Goal: Task Accomplishment & Management: Complete application form

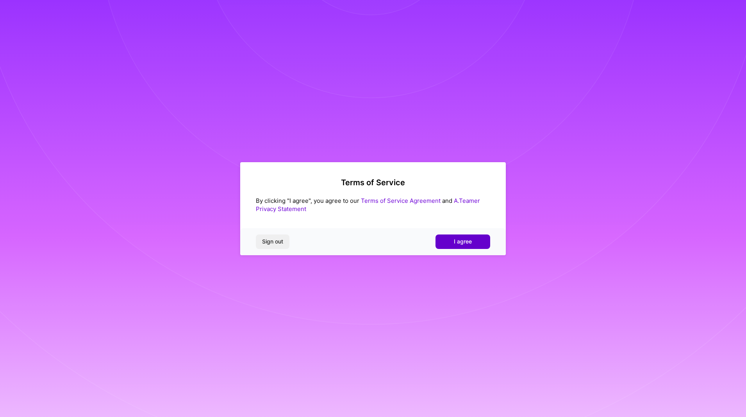
click at [461, 243] on span "I agree" at bounding box center [463, 241] width 18 height 8
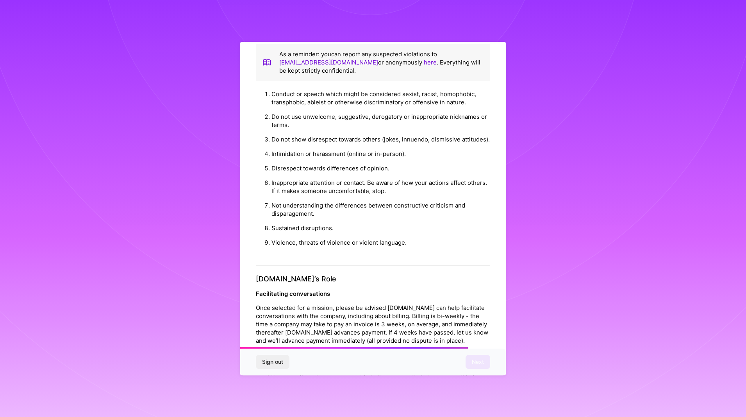
scroll to position [728, 0]
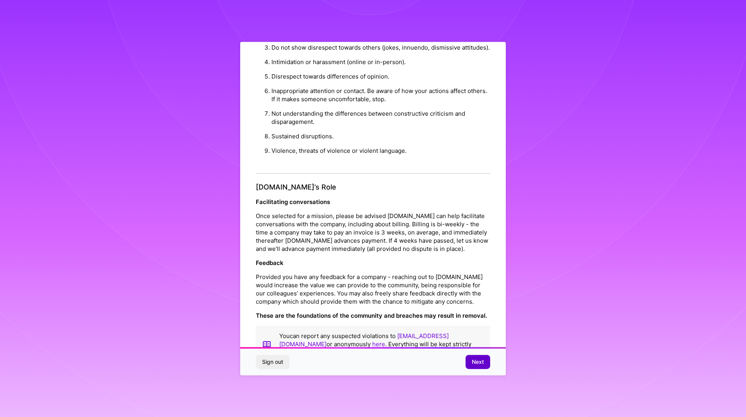
click at [474, 363] on span "Next" at bounding box center [478, 362] width 12 height 8
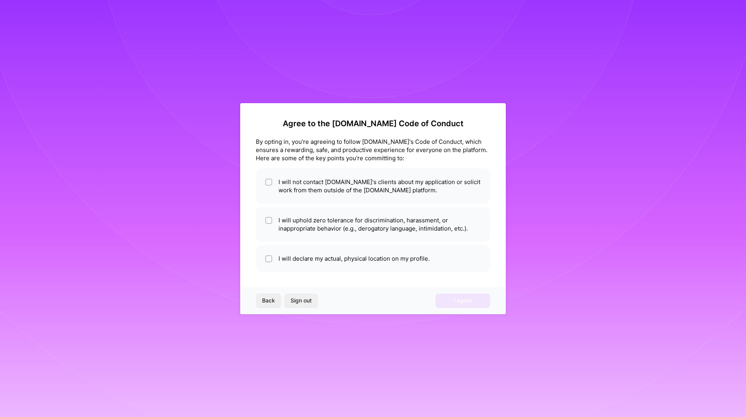
scroll to position [0, 0]
click at [296, 188] on li "I will not contact [DOMAIN_NAME]'s clients about my application or solicit work…" at bounding box center [373, 185] width 234 height 35
checkbox input "true"
click at [287, 230] on li "I will uphold zero tolerance for discrimination, harassment, or inappropriate b…" at bounding box center [373, 224] width 234 height 35
checkbox input "true"
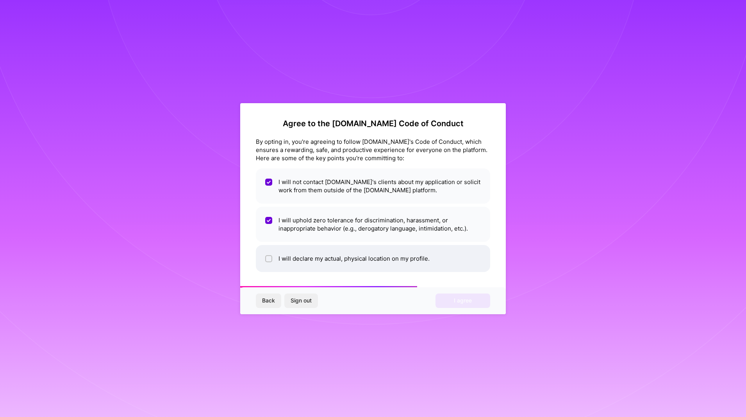
click at [307, 259] on li "I will declare my actual, physical location on my profile." at bounding box center [373, 258] width 234 height 27
checkbox input "true"
click at [475, 301] on button "I agree" at bounding box center [462, 300] width 55 height 14
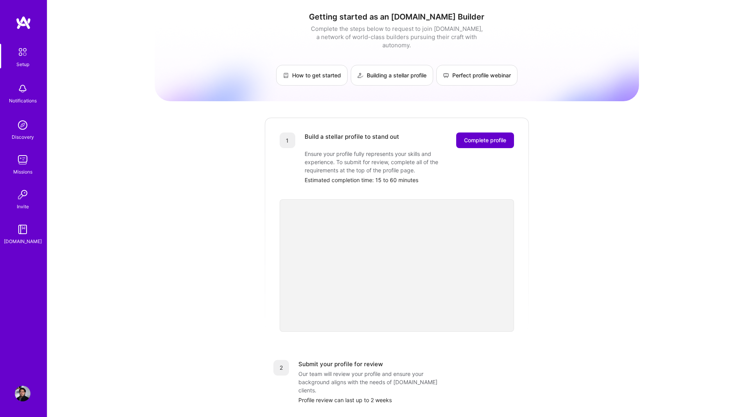
click at [491, 136] on span "Complete profile" at bounding box center [485, 140] width 42 height 8
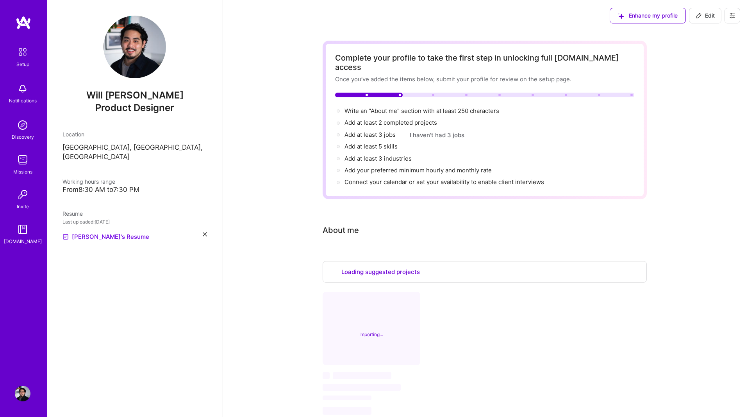
select select "US"
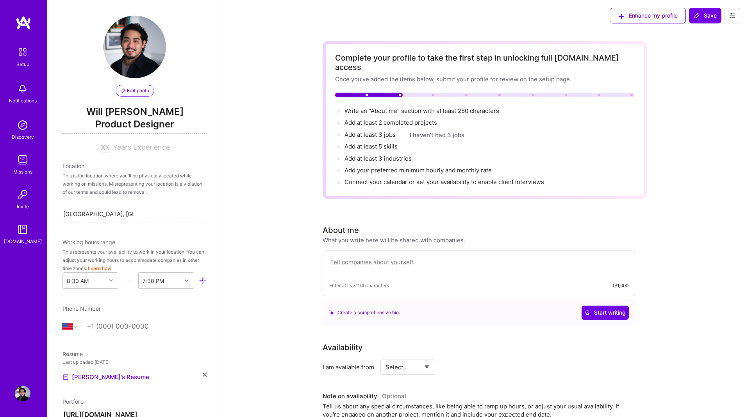
scroll to position [363, 0]
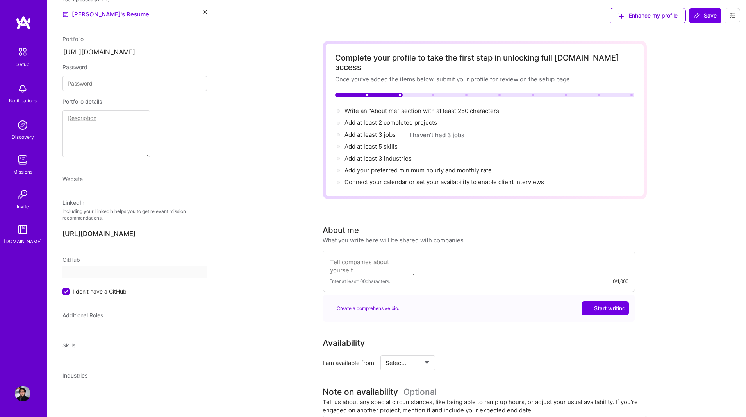
select select "US"
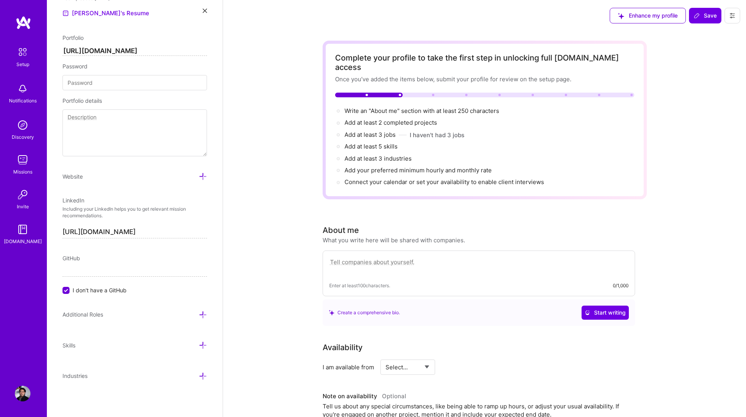
click at [374, 257] on textarea at bounding box center [478, 266] width 299 height 18
paste textarea "Craft-led Product Designer with deep expertise in visual and interaction design…"
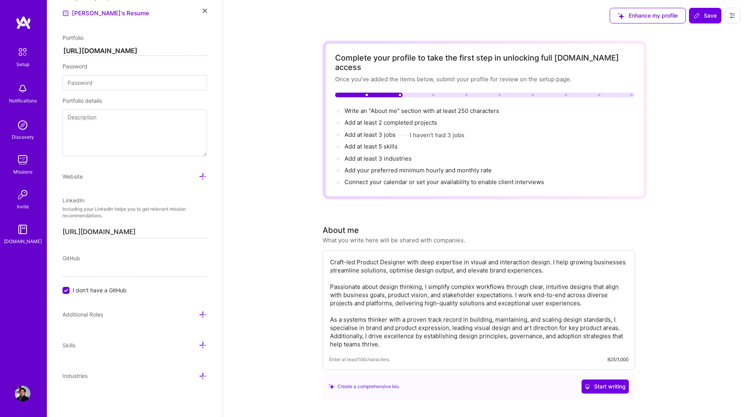
type textarea "Craft-led Product Designer with deep expertise in visual and interaction design…"
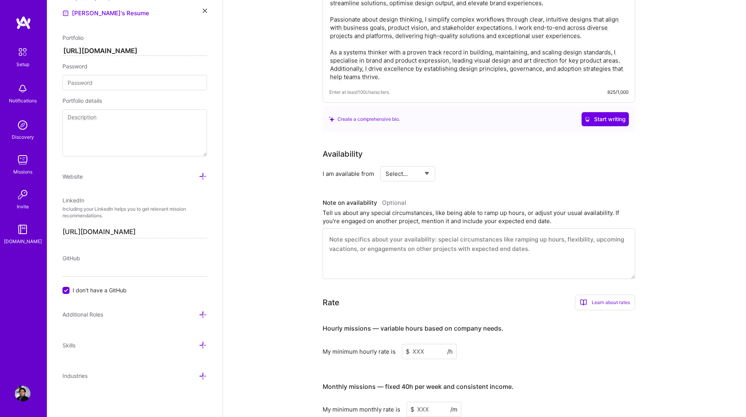
scroll to position [267, 0]
click at [418, 163] on select "Select... Right Now Future Date Not Available" at bounding box center [407, 173] width 45 height 20
select select "Right Now"
click at [385, 163] on select "Select... Right Now Future Date Not Available" at bounding box center [407, 173] width 45 height 20
click at [476, 172] on div "Availability I am available from Select... Right Now Future Date Not Available …" at bounding box center [484, 213] width 324 height 131
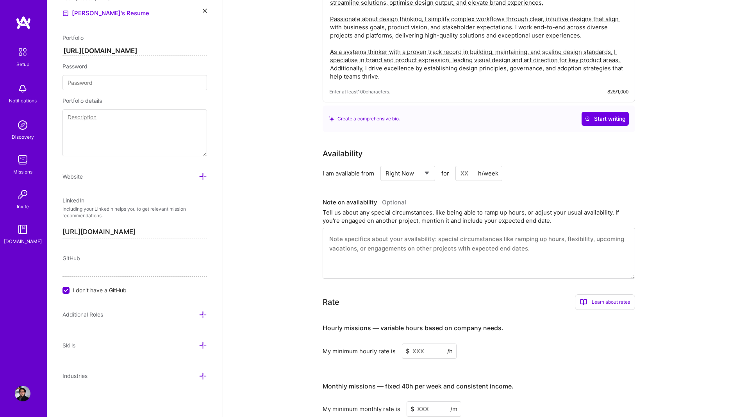
click at [664, 199] on div "Complete your profile to take the first step in unlocking full [DOMAIN_NAME] ac…" at bounding box center [484, 178] width 523 height 829
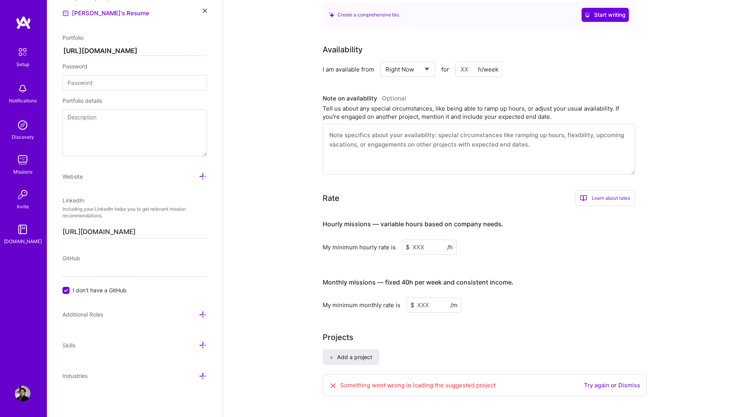
scroll to position [430, 0]
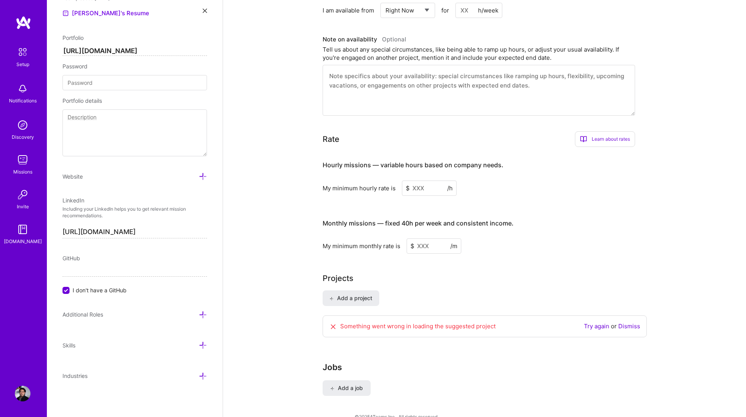
click at [424, 181] on input at bounding box center [429, 187] width 55 height 15
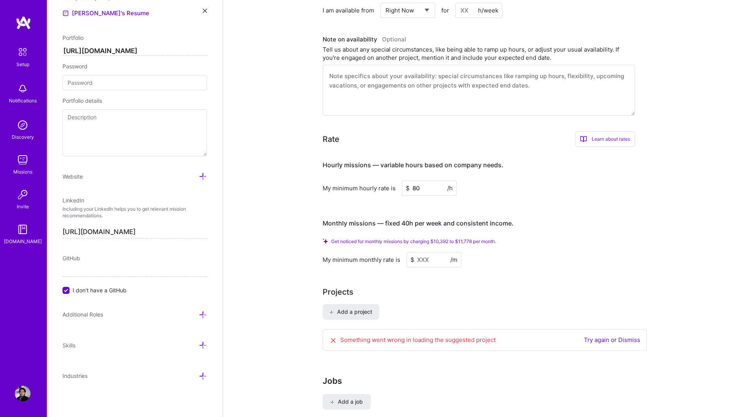
type input "80"
click at [429, 253] on input at bounding box center [433, 259] width 55 height 15
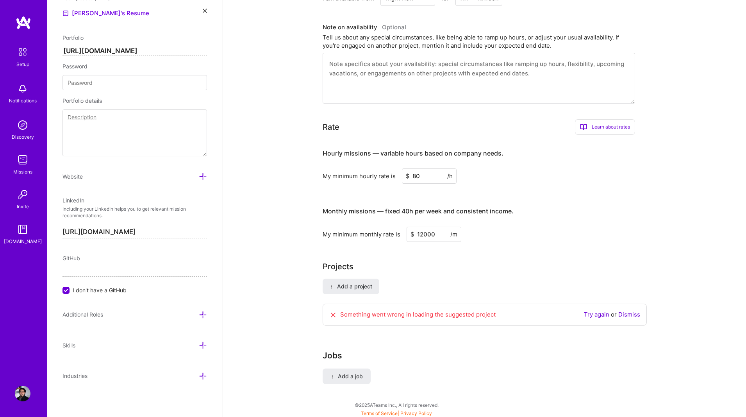
scroll to position [425, 0]
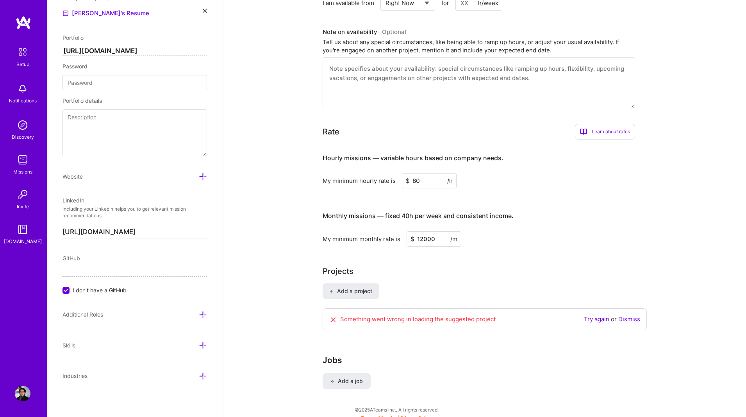
type input "12000"
click at [586, 271] on div "Projects Add a project Something went wrong in loading the suggested project Tr…" at bounding box center [484, 302] width 324 height 74
click at [477, 251] on div "Complete your profile to take the first step in unlocking full [DOMAIN_NAME] ac…" at bounding box center [484, 9] width 324 height 789
click at [423, 231] on input "12000" at bounding box center [433, 238] width 55 height 15
type input "1000"
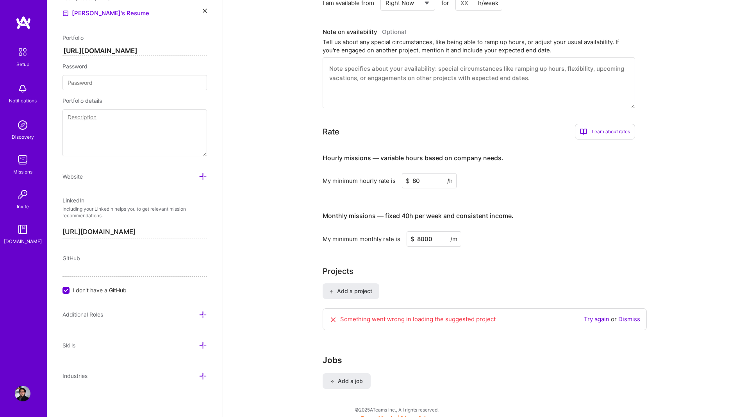
type input "8000"
click at [521, 246] on div "Complete your profile to take the first step in unlocking full [DOMAIN_NAME] ac…" at bounding box center [484, 9] width 324 height 789
click at [359, 287] on span "Add a project" at bounding box center [350, 291] width 43 height 8
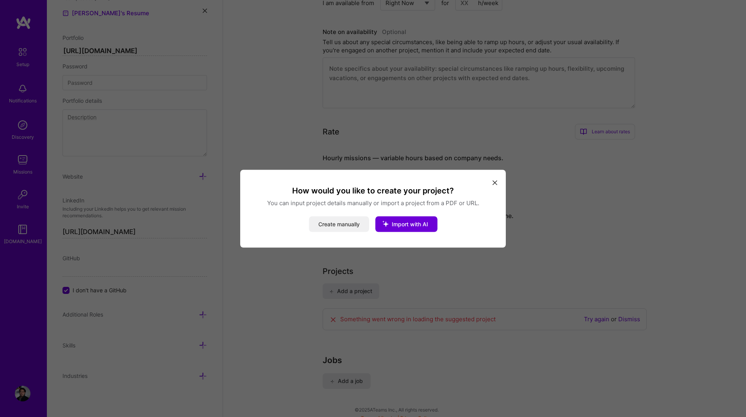
click at [347, 226] on button "Create manually" at bounding box center [339, 224] width 60 height 16
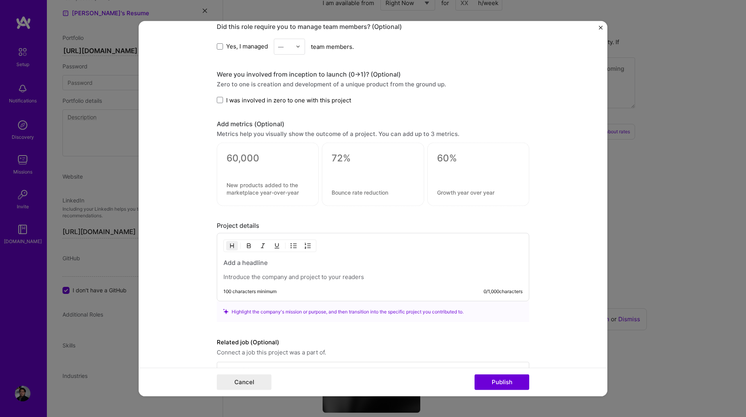
scroll to position [445, 0]
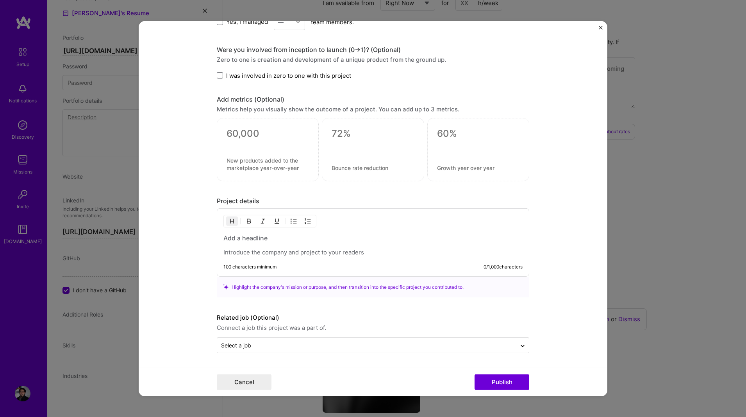
click at [601, 26] on img "Close" at bounding box center [600, 27] width 4 height 4
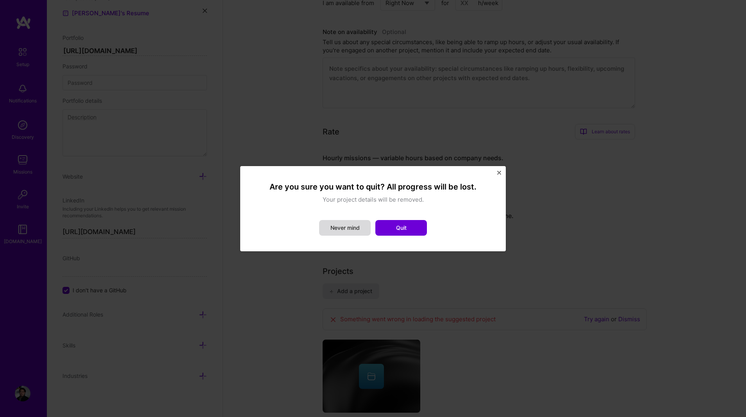
click at [345, 230] on button "Never mind" at bounding box center [345, 228] width 52 height 16
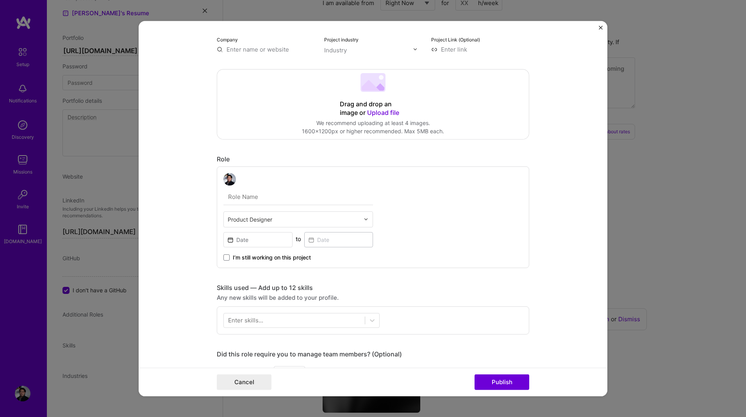
scroll to position [0, 0]
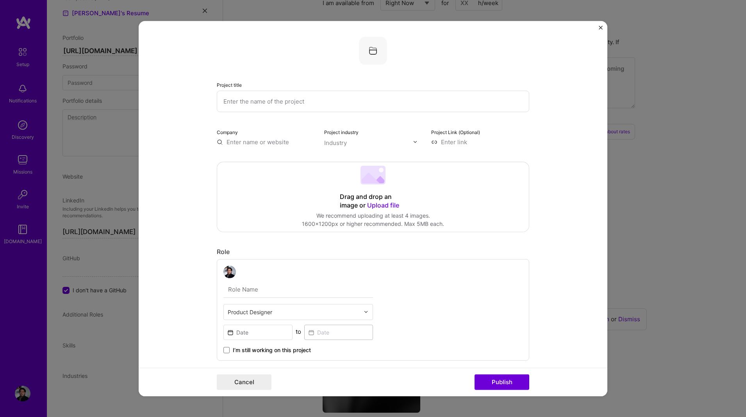
click at [599, 28] on img "Close" at bounding box center [600, 27] width 4 height 4
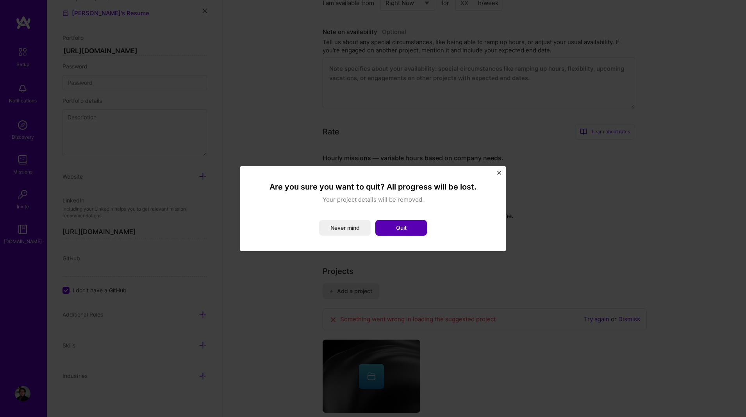
click at [399, 224] on button "Quit" at bounding box center [401, 228] width 52 height 16
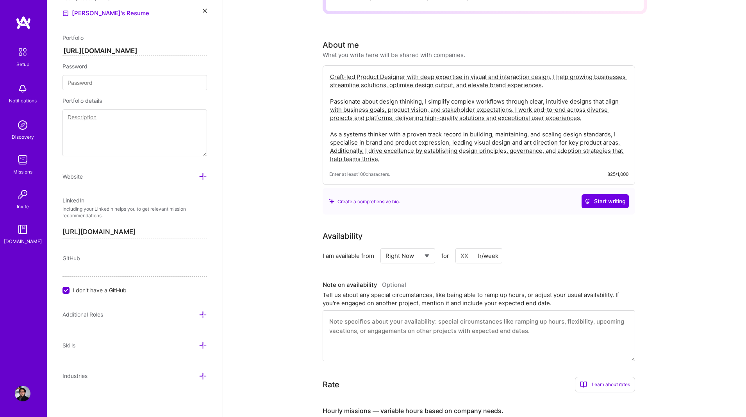
scroll to position [174, 0]
click at [202, 313] on icon at bounding box center [203, 314] width 8 height 8
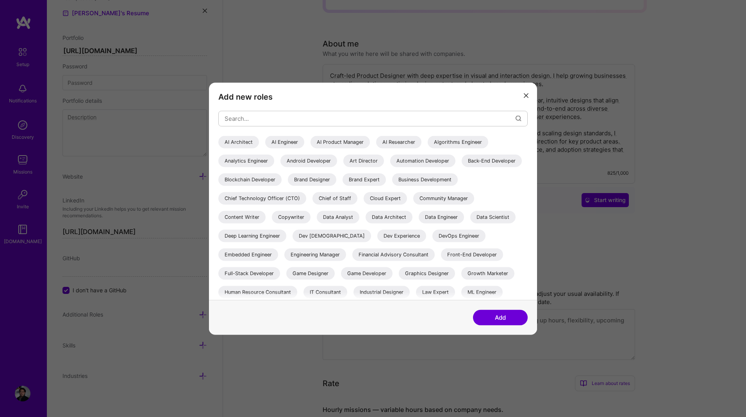
click at [358, 159] on div "Art Director" at bounding box center [363, 160] width 41 height 12
click at [336, 180] on div "Brand Designer" at bounding box center [312, 179] width 48 height 12
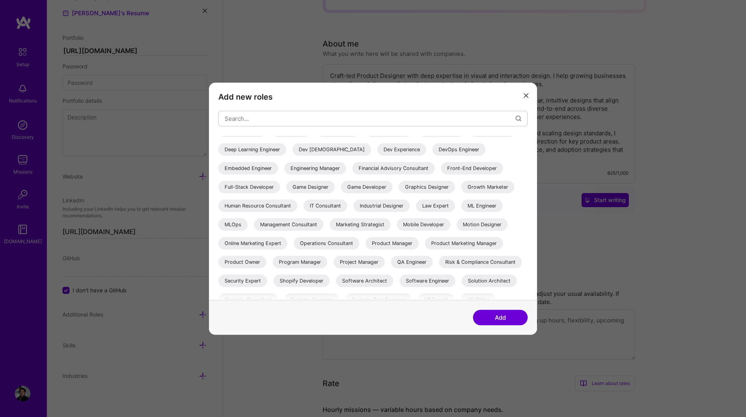
scroll to position [90, 0]
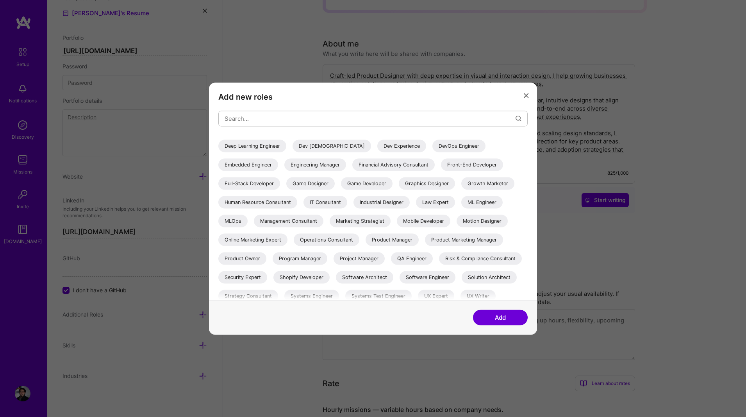
click at [399, 189] on div "Graphics Designer" at bounding box center [427, 183] width 56 height 12
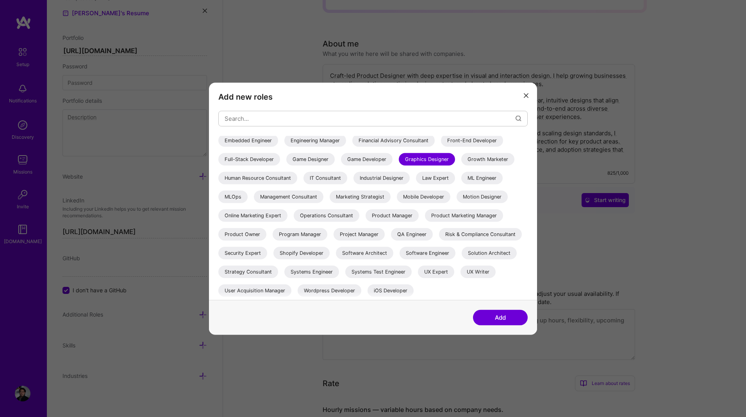
scroll to position [121, 0]
click at [353, 184] on div "Industrial Designer" at bounding box center [381, 177] width 56 height 12
click at [431, 269] on div "UX Expert" at bounding box center [436, 271] width 36 height 12
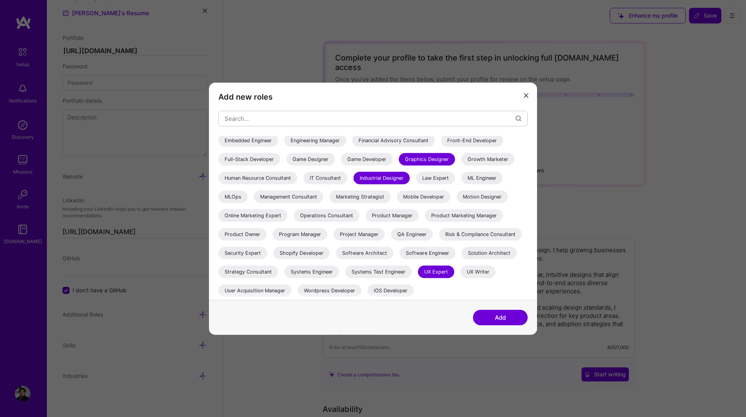
scroll to position [0, 0]
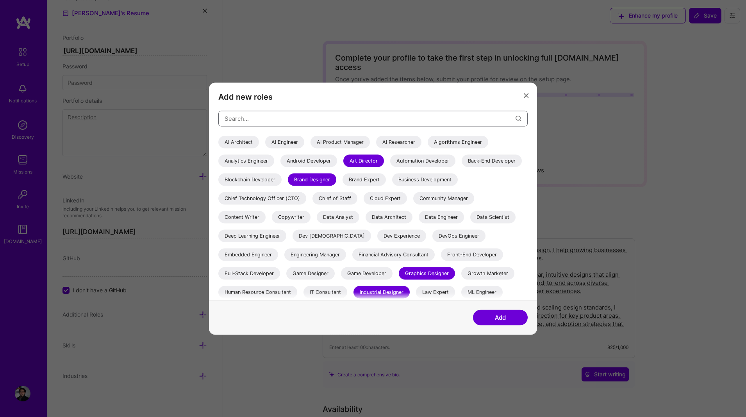
click at [366, 120] on input "modal" at bounding box center [369, 119] width 291 height 20
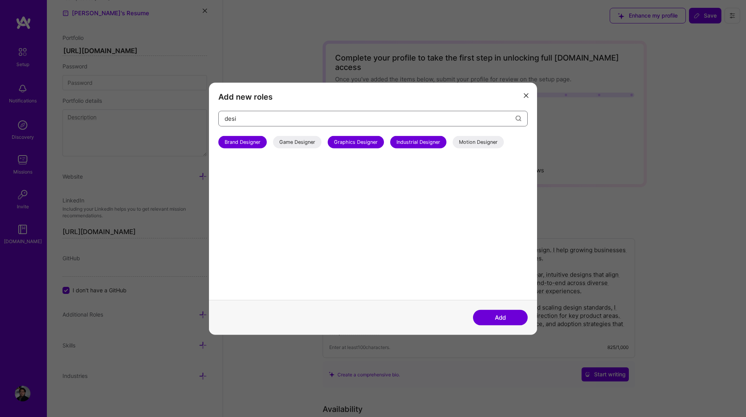
type input "desi"
click at [500, 319] on button "Add" at bounding box center [500, 317] width 55 height 16
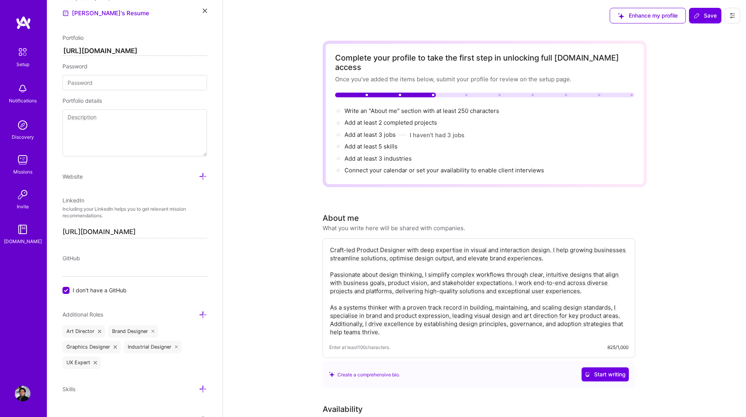
scroll to position [407, 0]
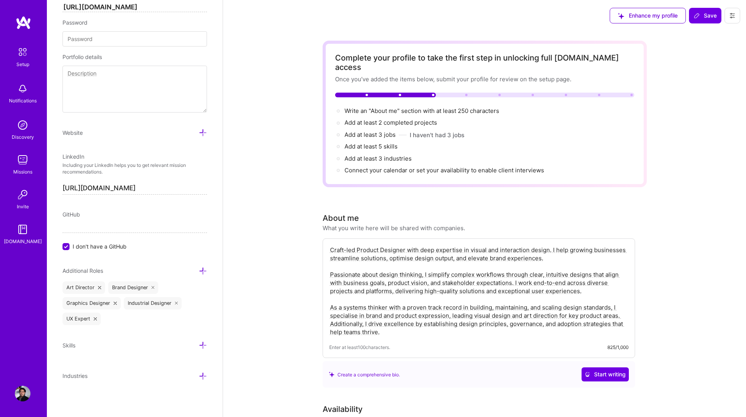
click at [203, 347] on icon at bounding box center [203, 345] width 8 height 8
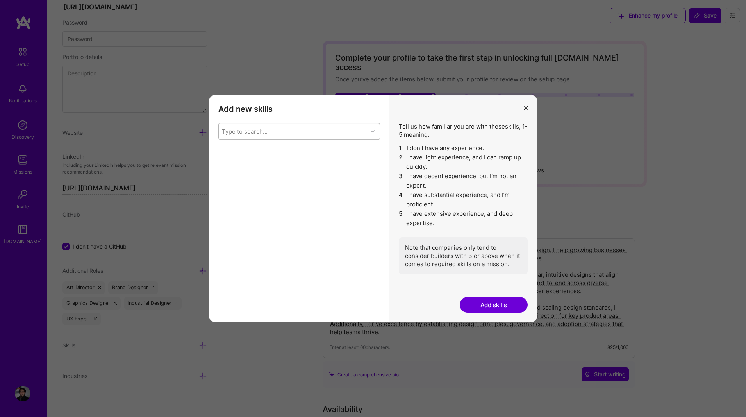
click at [372, 132] on icon "modal" at bounding box center [372, 131] width 4 height 4
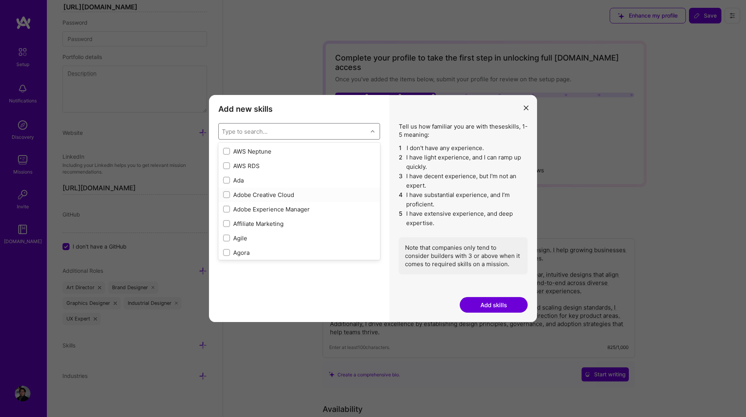
click at [247, 194] on div "Adobe Creative Cloud" at bounding box center [299, 194] width 152 height 8
checkbox input "true"
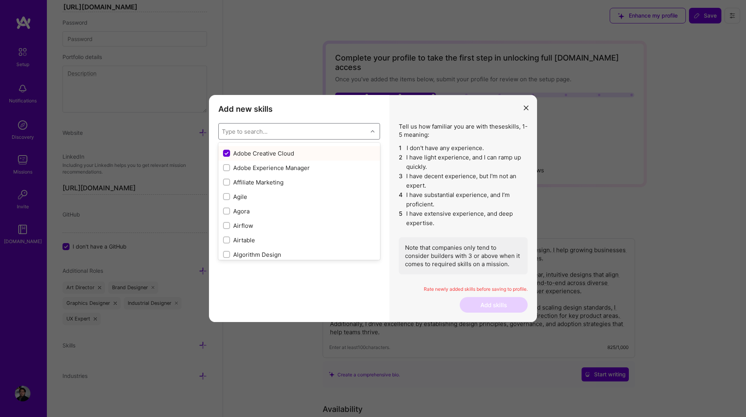
scroll to position [246, 0]
click at [247, 194] on div "Agile" at bounding box center [299, 194] width 152 height 8
checkbox input "true"
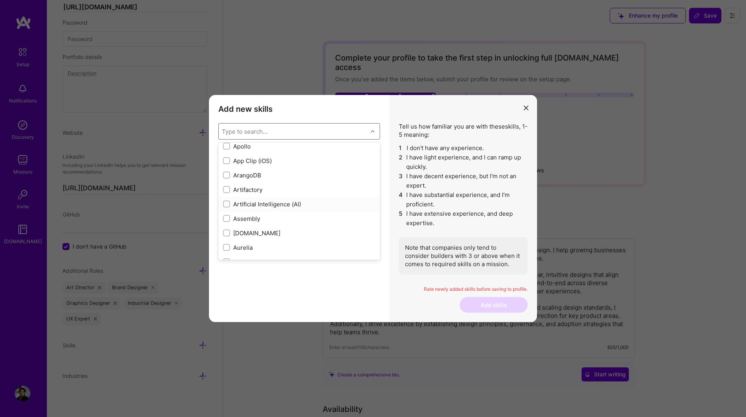
click at [240, 204] on div "Artificial Intelligence (AI)" at bounding box center [299, 204] width 152 height 8
checkbox input "true"
click at [240, 205] on div "Brand Strategy" at bounding box center [299, 206] width 152 height 8
checkbox input "true"
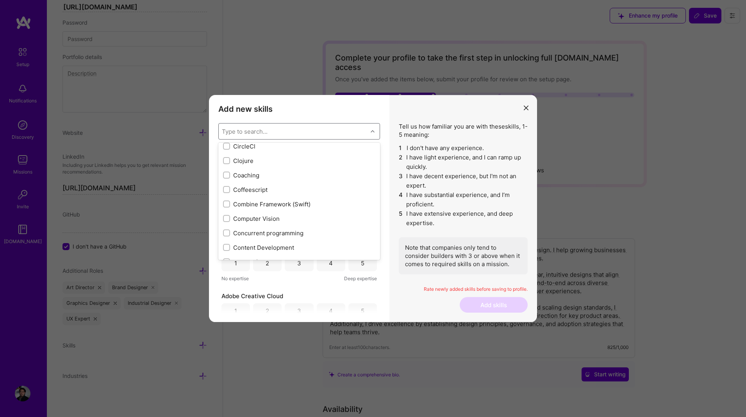
scroll to position [961, 0]
click at [247, 175] on div "Coaching" at bounding box center [299, 172] width 152 height 8
checkbox input "true"
click at [255, 221] on div "Data Visualization" at bounding box center [299, 221] width 152 height 8
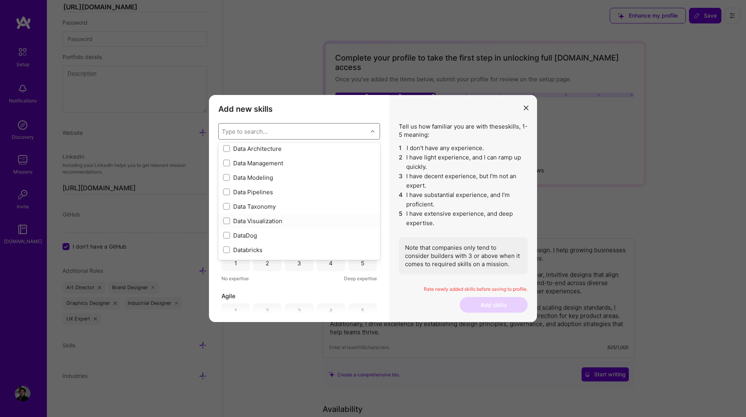
checkbox input "true"
click at [255, 213] on div "Design Sprint" at bounding box center [299, 210] width 152 height 8
checkbox input "true"
click at [255, 223] on div "Design Systems" at bounding box center [299, 224] width 152 height 8
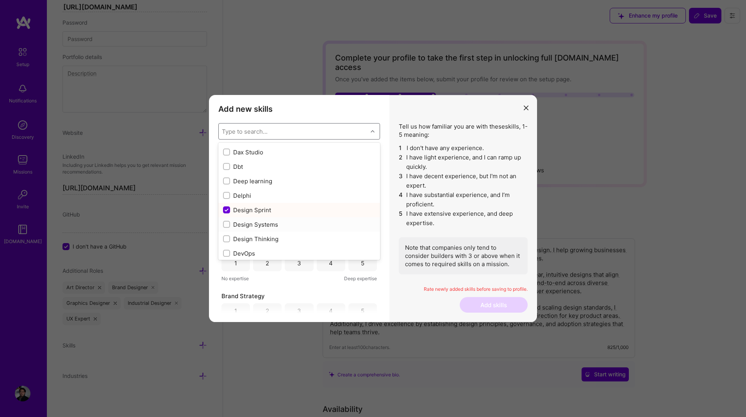
checkbox input "true"
click at [260, 238] on div "Design Thinking" at bounding box center [299, 239] width 152 height 8
checkbox input "true"
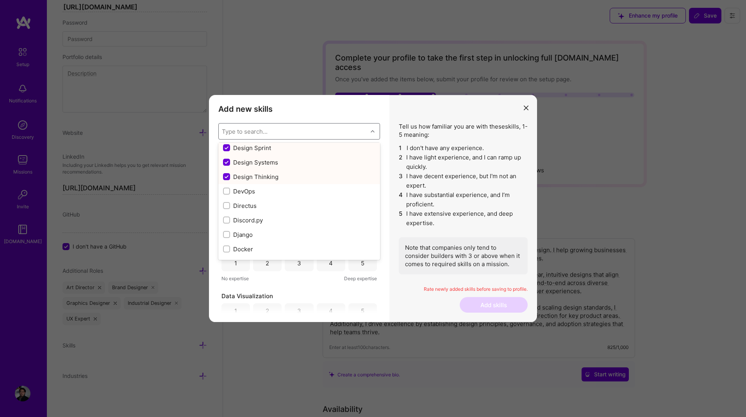
scroll to position [1435, 0]
click at [250, 192] on div "DevOps" at bounding box center [299, 189] width 152 height 8
click at [232, 164] on div "DevOps" at bounding box center [299, 165] width 152 height 8
checkbox input "false"
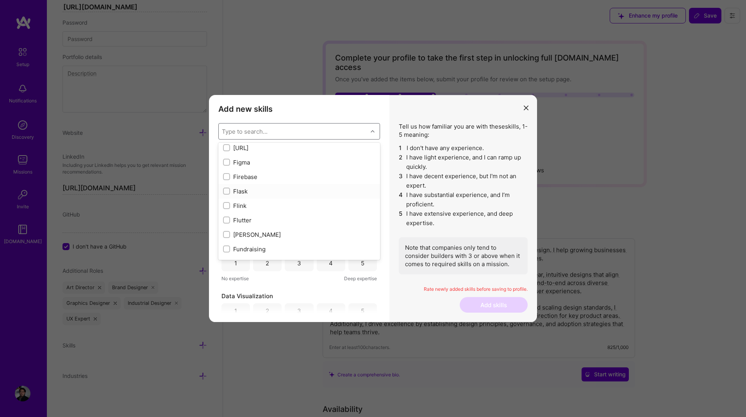
scroll to position [1859, 0]
click at [265, 189] on div "Figma" at bounding box center [299, 184] width 162 height 14
checkbox input "true"
click at [265, 200] on div "GPT / OpenAI" at bounding box center [299, 203] width 152 height 8
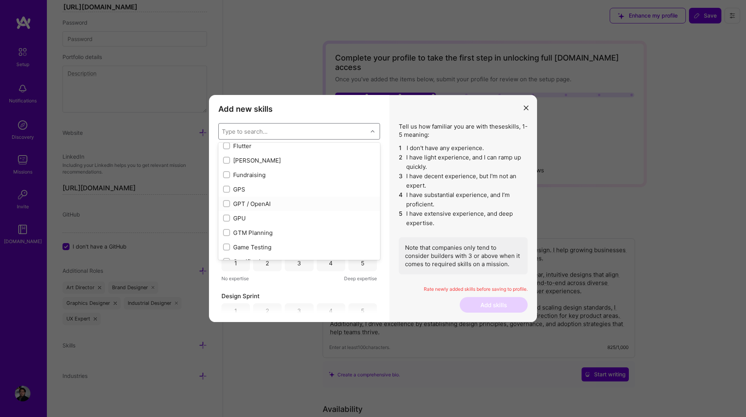
checkbox input "true"
click at [273, 172] on div "Google Analytics" at bounding box center [299, 170] width 152 height 8
checkbox input "true"
click at [283, 163] on div "InDesign" at bounding box center [299, 161] width 152 height 8
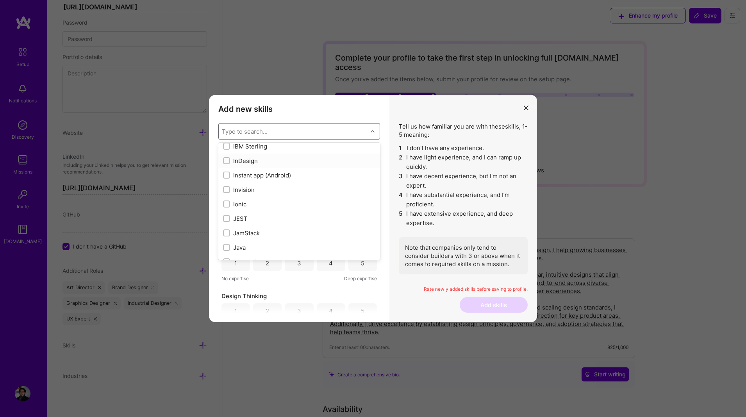
checkbox input "true"
click at [276, 185] on div "Invision" at bounding box center [299, 189] width 152 height 8
checkbox input "true"
click at [283, 178] on div "Mailchimp" at bounding box center [299, 173] width 162 height 14
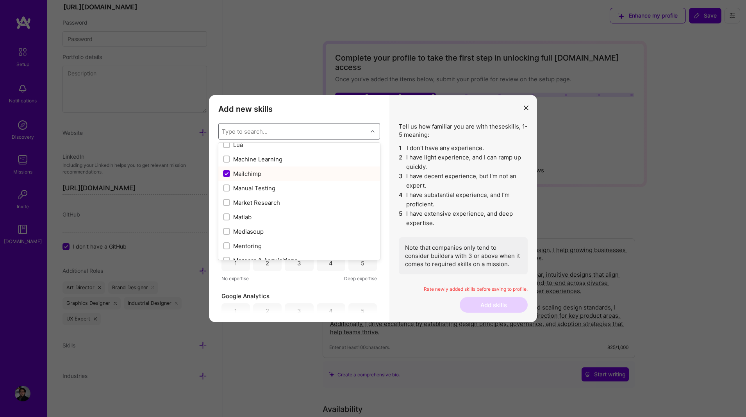
click at [283, 178] on div "Mailchimp" at bounding box center [299, 173] width 162 height 14
checkbox input "false"
click at [276, 205] on div "Market Research" at bounding box center [299, 202] width 152 height 8
checkbox input "true"
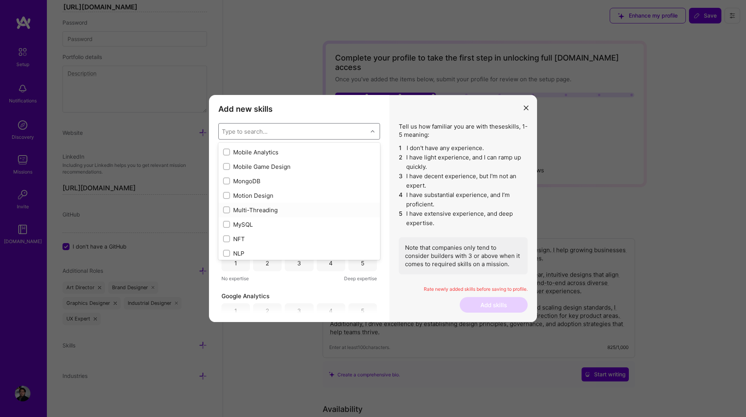
scroll to position [3019, 0]
click at [294, 200] on div "Motion Design" at bounding box center [299, 194] width 162 height 14
checkbox input "true"
click at [297, 212] on div "No Code" at bounding box center [299, 215] width 152 height 8
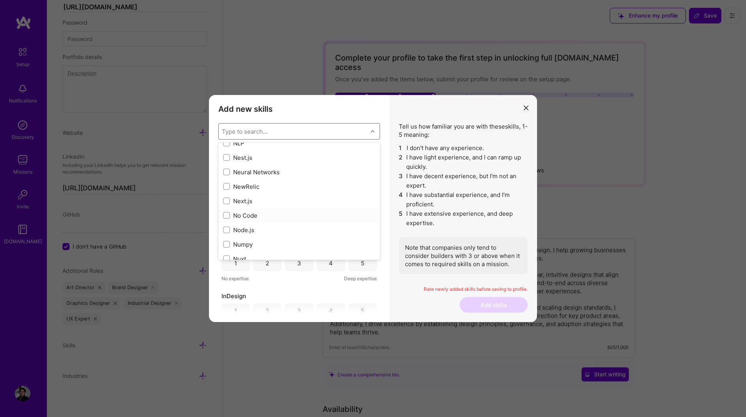
checkbox input "true"
click at [297, 209] on div "Photoshop" at bounding box center [299, 211] width 152 height 8
checkbox input "true"
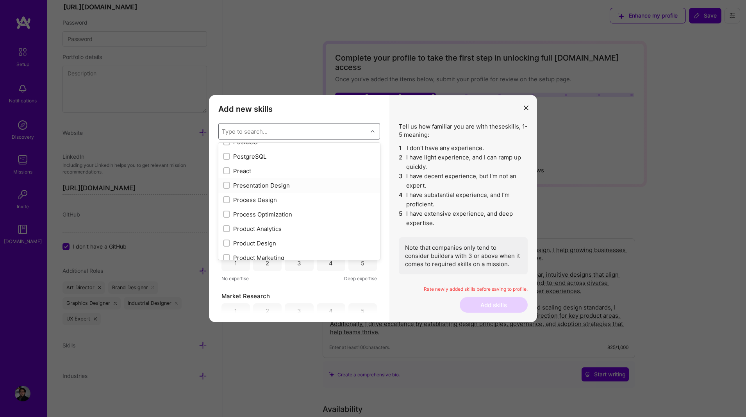
click at [301, 191] on div "Presentation Design" at bounding box center [299, 185] width 162 height 14
checkbox input "true"
click at [297, 201] on div "Process Design" at bounding box center [299, 200] width 152 height 8
checkbox input "false"
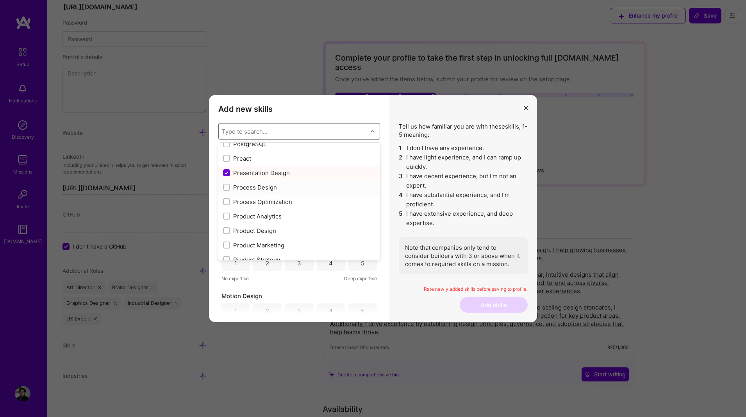
scroll to position [3522, 0]
click at [295, 221] on div "Product Design" at bounding box center [299, 225] width 162 height 14
checkbox input "true"
click at [296, 217] on div "Product Strategy" at bounding box center [299, 216] width 152 height 8
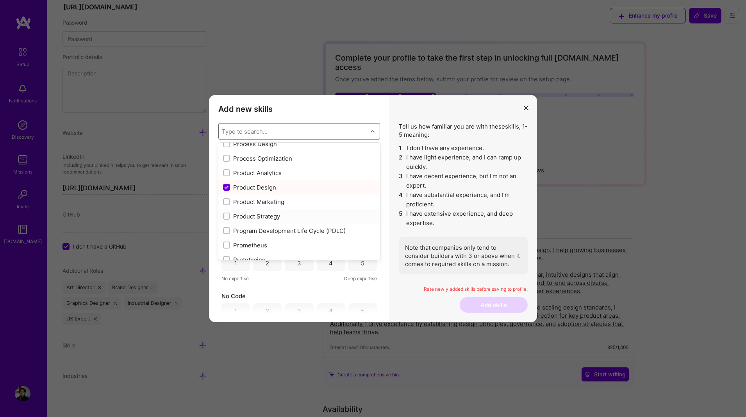
checkbox input "true"
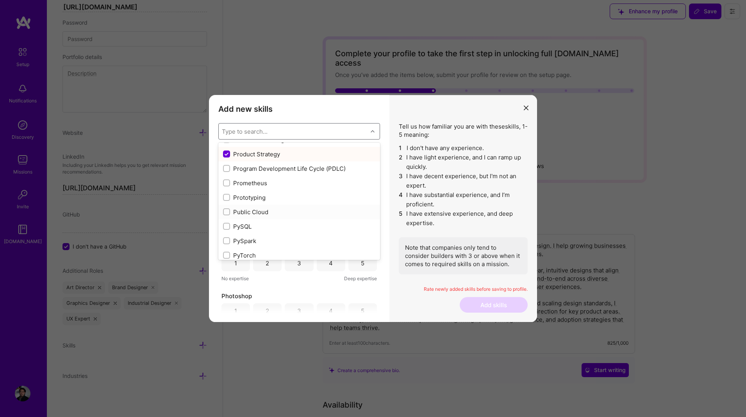
scroll to position [3624, 0]
click at [282, 198] on div "Prototyping" at bounding box center [299, 196] width 152 height 8
checkbox input "true"
click at [281, 198] on div "Roadmapping" at bounding box center [299, 200] width 152 height 8
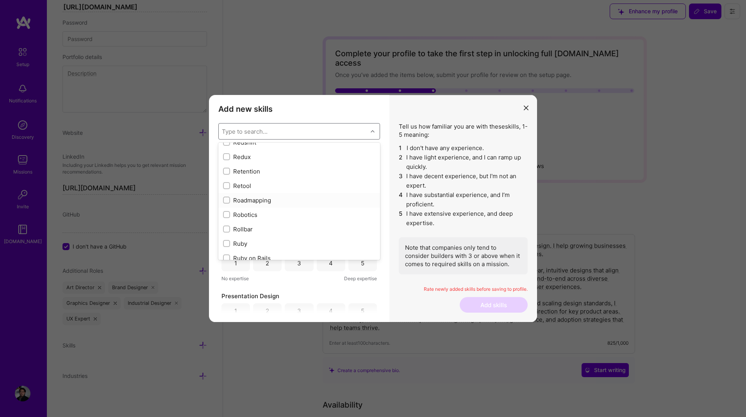
checkbox input "true"
click at [285, 215] on div "Sketch" at bounding box center [299, 216] width 152 height 8
checkbox input "true"
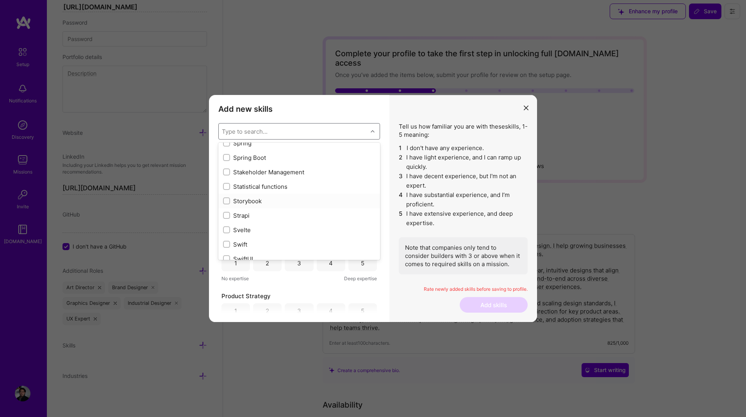
click at [287, 201] on div "Storybook" at bounding box center [299, 201] width 152 height 8
checkbox input "true"
click at [279, 200] on div "UX Design" at bounding box center [299, 201] width 152 height 8
checkbox input "true"
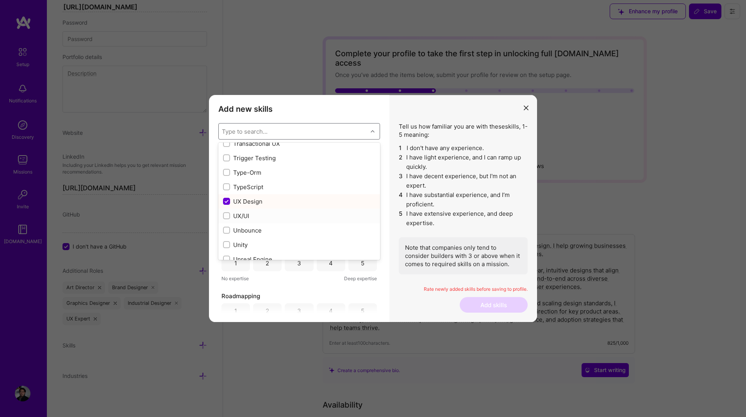
click at [274, 214] on div "UX/UI" at bounding box center [299, 216] width 152 height 8
checkbox input "true"
click at [278, 180] on div "Unbounce" at bounding box center [299, 181] width 152 height 8
checkbox input "true"
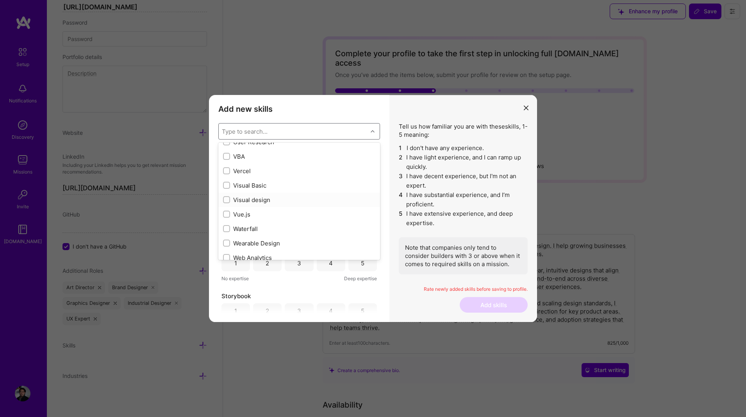
click at [278, 203] on div "Visual design" at bounding box center [299, 200] width 152 height 8
checkbox input "true"
click at [285, 201] on div "WebFlow" at bounding box center [299, 204] width 152 height 8
checkbox input "true"
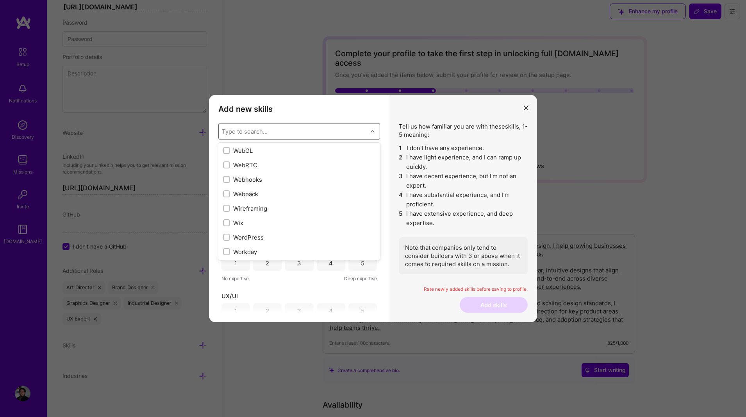
scroll to position [5175, 0]
click at [283, 202] on div "Wireframing" at bounding box center [299, 204] width 152 height 8
checkbox input "true"
click at [282, 206] on div "WordPress" at bounding box center [299, 209] width 152 height 8
checkbox input "true"
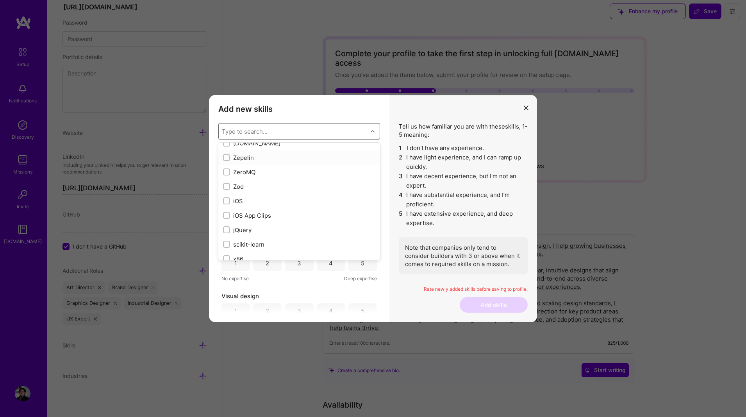
scroll to position [5338, 0]
click at [289, 197] on div "iOS" at bounding box center [299, 200] width 152 height 8
checkbox input "true"
click at [376, 134] on div "modal" at bounding box center [373, 131] width 12 height 10
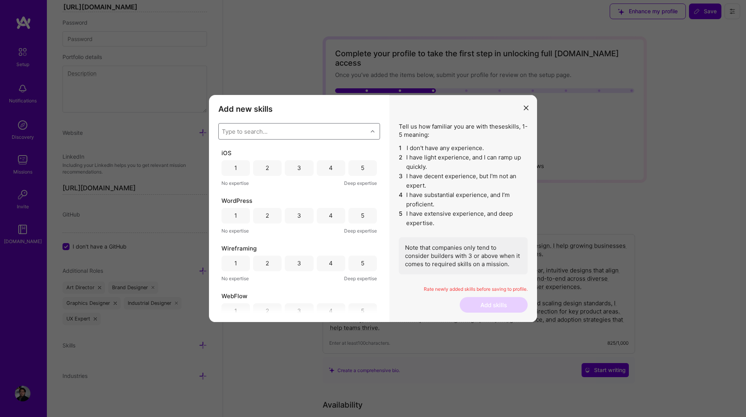
click at [361, 166] on div "5" at bounding box center [363, 168] width 4 height 8
click at [361, 219] on div "5" at bounding box center [363, 215] width 4 height 8
click at [357, 216] on div "5" at bounding box center [362, 213] width 28 height 16
click at [354, 265] on div "5" at bounding box center [362, 261] width 28 height 16
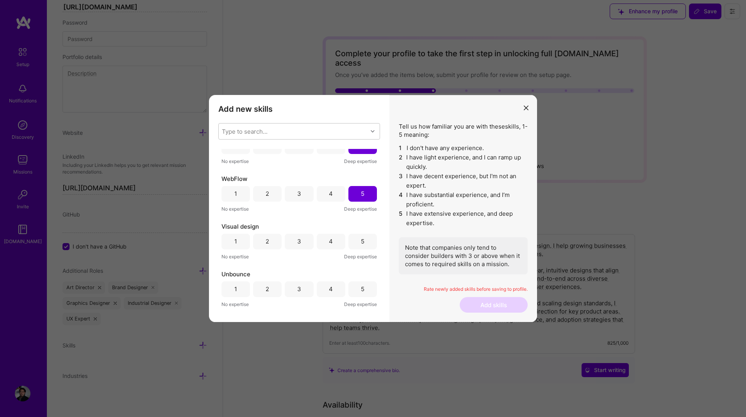
scroll to position [128, 0]
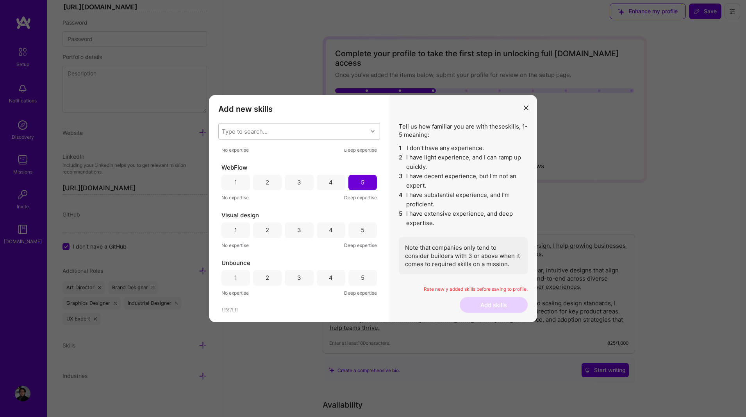
click at [356, 232] on div "5" at bounding box center [362, 230] width 28 height 16
click at [361, 280] on div "5" at bounding box center [363, 277] width 4 height 8
click at [336, 280] on div "4" at bounding box center [331, 278] width 28 height 16
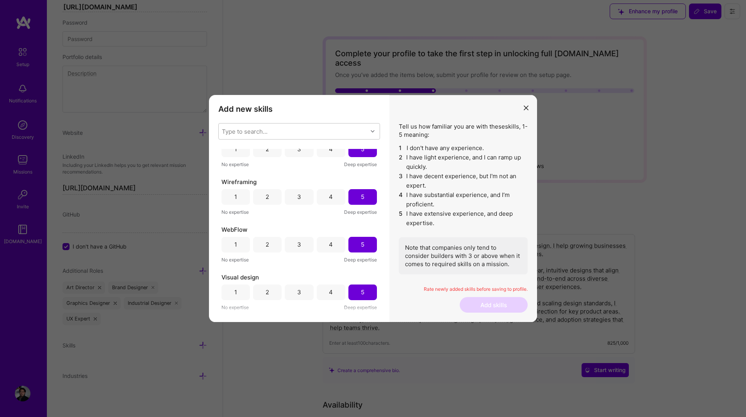
click at [333, 247] on div "4" at bounding box center [331, 245] width 28 height 16
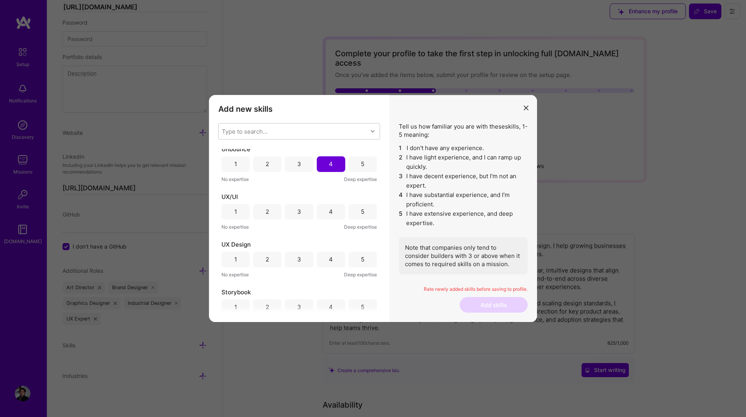
scroll to position [244, 0]
click at [353, 214] on div "5" at bounding box center [362, 210] width 28 height 16
click at [355, 256] on div "5" at bounding box center [362, 257] width 28 height 16
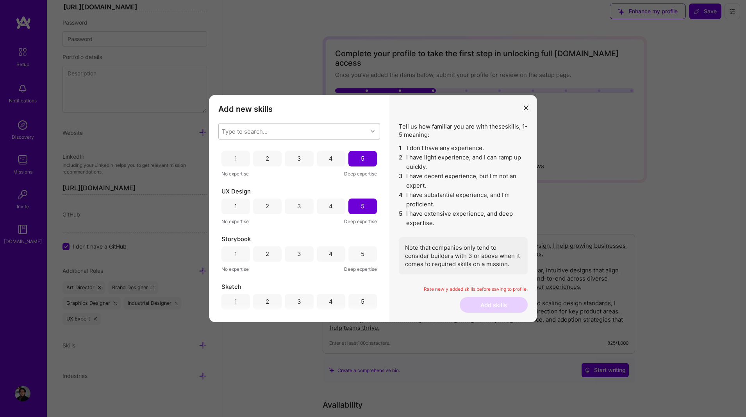
scroll to position [307, 0]
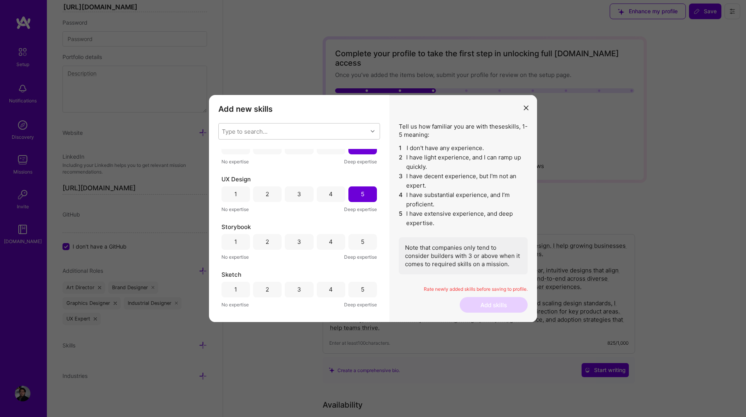
click at [332, 250] on div "Storybook 1 2 3 4 5 No expertise Deep expertise" at bounding box center [298, 242] width 155 height 38
click at [352, 244] on div "5" at bounding box center [362, 242] width 28 height 16
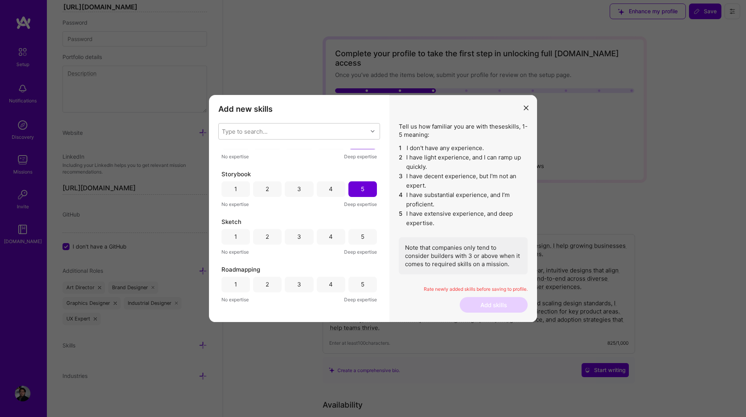
scroll to position [405, 0]
click at [362, 188] on div "5" at bounding box center [362, 191] width 28 height 16
click at [331, 236] on div "4" at bounding box center [331, 239] width 28 height 16
click at [344, 286] on div "1 2 3 4 5" at bounding box center [298, 287] width 155 height 16
click at [348, 286] on div "5" at bounding box center [362, 287] width 28 height 16
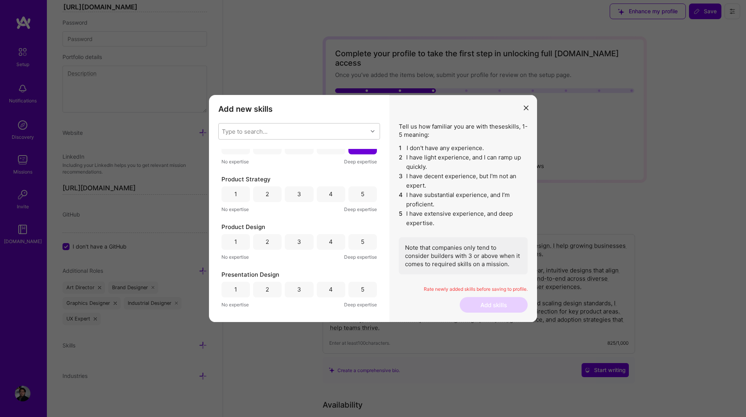
scroll to position [549, 0]
click at [338, 193] on div "4" at bounding box center [331, 190] width 28 height 16
click at [364, 235] on div "5" at bounding box center [362, 238] width 28 height 16
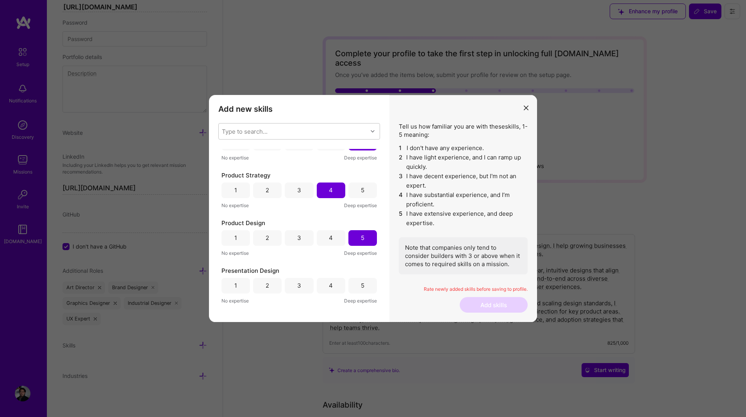
click at [352, 283] on div "5" at bounding box center [362, 286] width 28 height 16
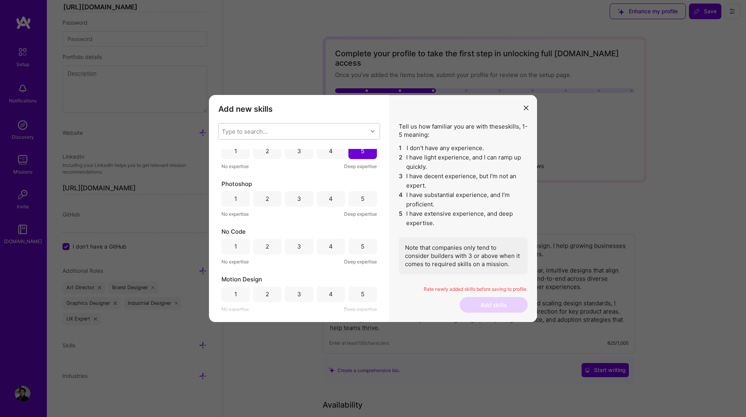
scroll to position [684, 0]
click at [361, 199] on div "5" at bounding box center [363, 198] width 4 height 8
click at [361, 242] on div "5" at bounding box center [363, 246] width 4 height 8
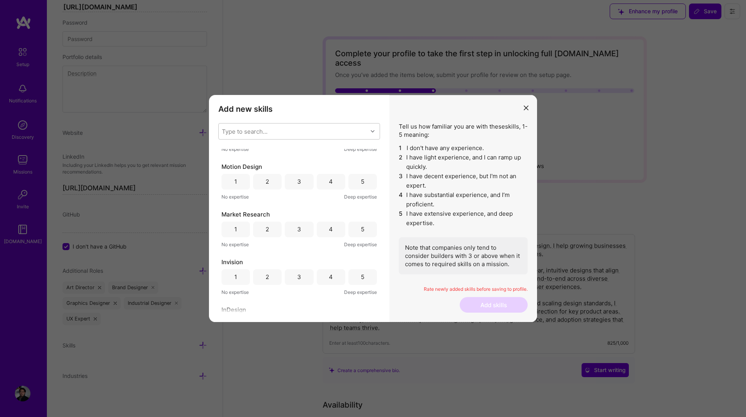
scroll to position [799, 0]
click at [340, 185] on div "4" at bounding box center [331, 179] width 28 height 16
click at [365, 224] on div "5" at bounding box center [362, 227] width 28 height 16
click at [336, 227] on div "4" at bounding box center [331, 227] width 28 height 16
click at [355, 277] on div "5" at bounding box center [362, 274] width 28 height 16
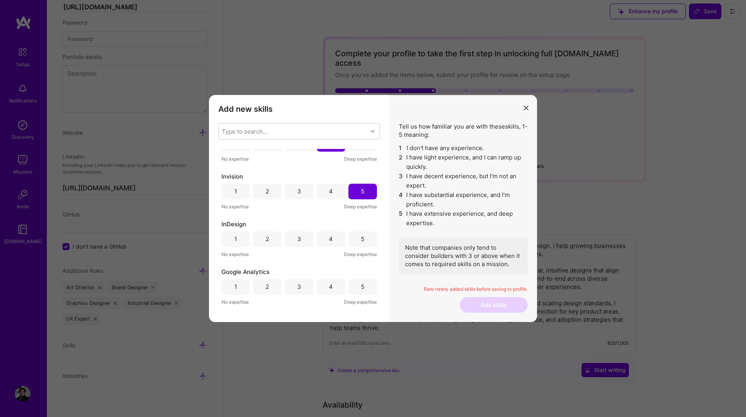
click at [355, 237] on div "5" at bounding box center [362, 239] width 28 height 16
click at [340, 288] on div "4" at bounding box center [331, 286] width 28 height 16
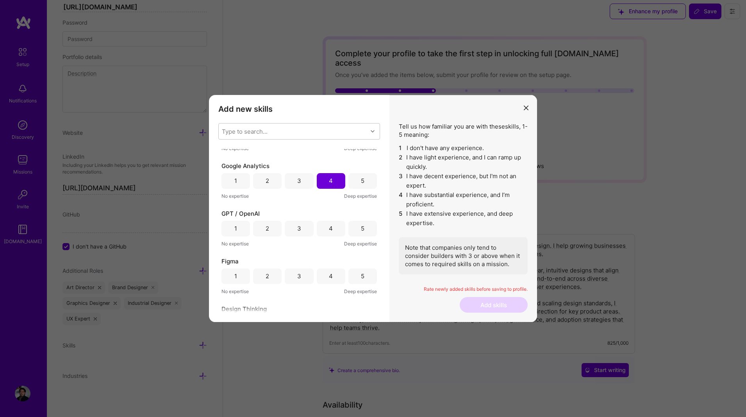
scroll to position [1009, 0]
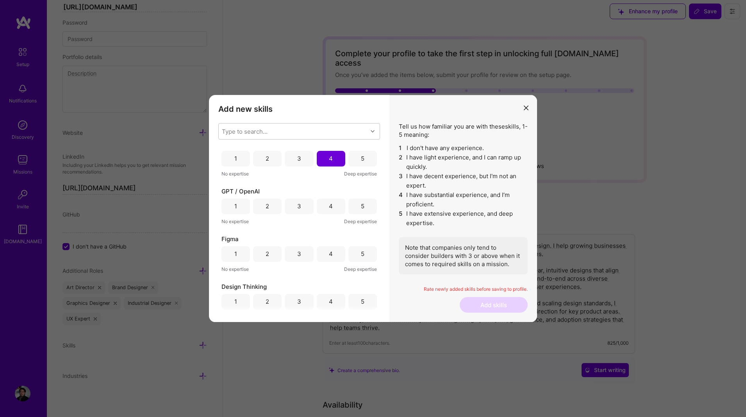
click at [324, 206] on div "4" at bounding box center [331, 206] width 28 height 16
click at [357, 262] on div "Figma 1 2 3 4 5 No expertise Deep expertise" at bounding box center [298, 254] width 155 height 38
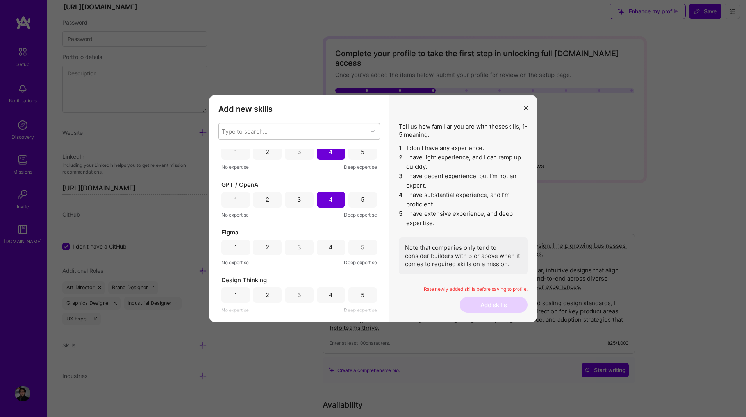
click at [361, 247] on div "5" at bounding box center [363, 247] width 4 height 8
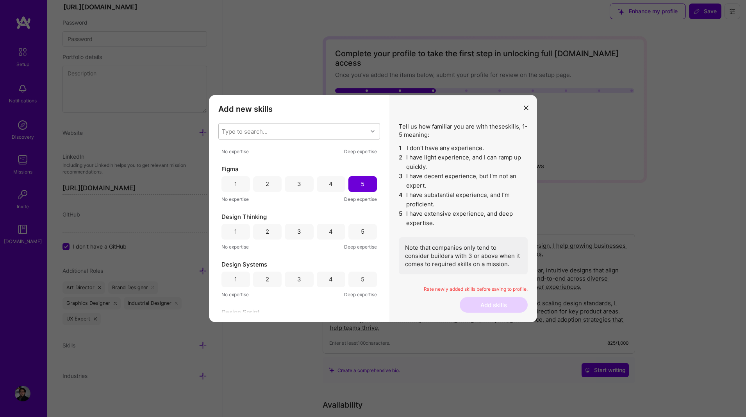
scroll to position [1087, 0]
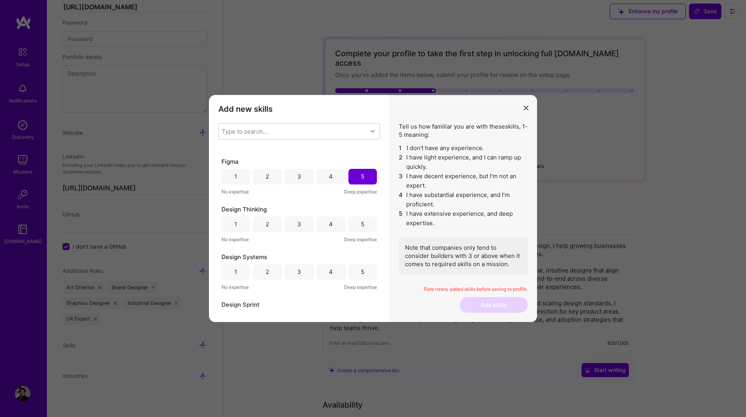
click at [356, 215] on div "Design Thinking 1 2 3 4 5 No expertise Deep expertise" at bounding box center [298, 224] width 155 height 38
click at [357, 225] on div "5" at bounding box center [362, 224] width 28 height 16
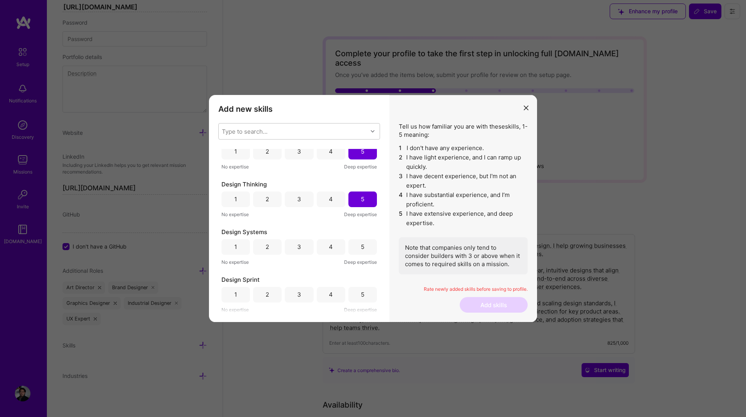
scroll to position [1127, 0]
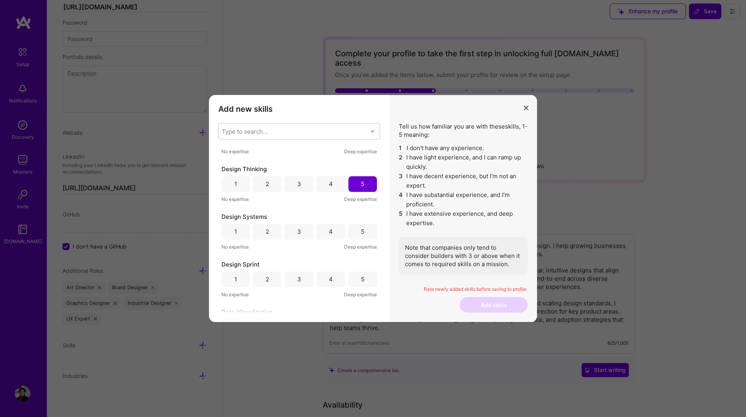
click at [361, 232] on div "5" at bounding box center [363, 231] width 4 height 8
click at [364, 281] on div "5" at bounding box center [362, 279] width 28 height 16
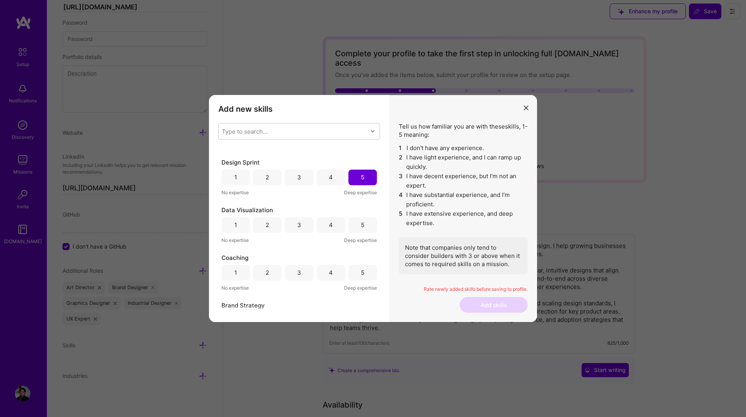
scroll to position [1270, 0]
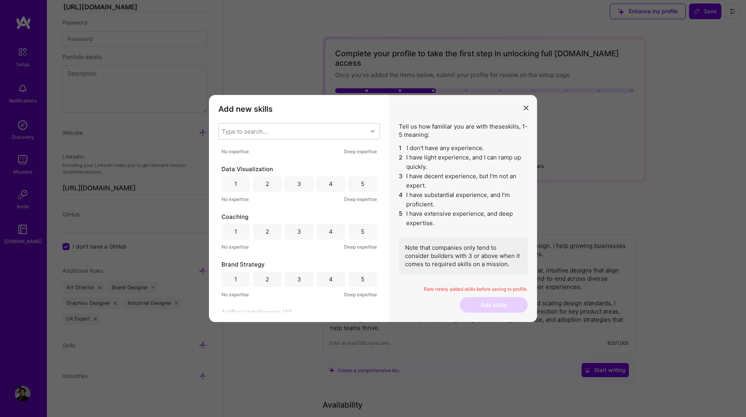
click at [358, 189] on div "5" at bounding box center [362, 184] width 28 height 16
click at [335, 236] on div "4" at bounding box center [331, 232] width 28 height 16
click at [354, 274] on div "5" at bounding box center [362, 279] width 28 height 16
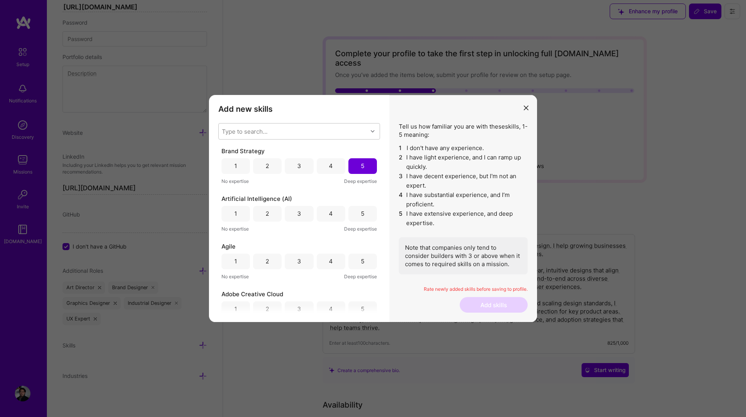
click at [325, 169] on div "4" at bounding box center [331, 166] width 28 height 16
click at [319, 215] on div "4" at bounding box center [331, 214] width 28 height 16
click at [302, 212] on div "3" at bounding box center [299, 214] width 28 height 16
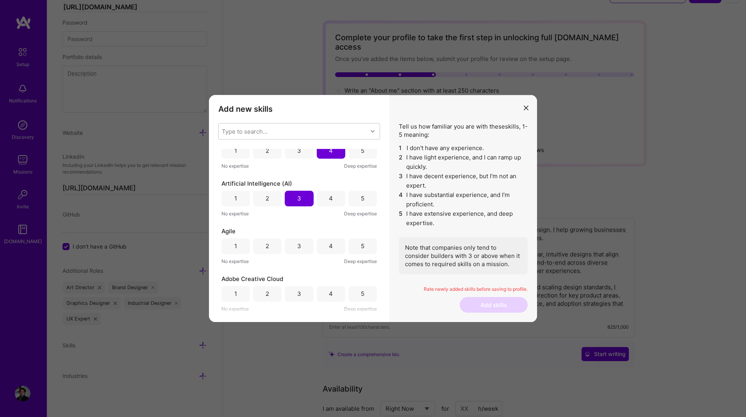
scroll to position [30, 0]
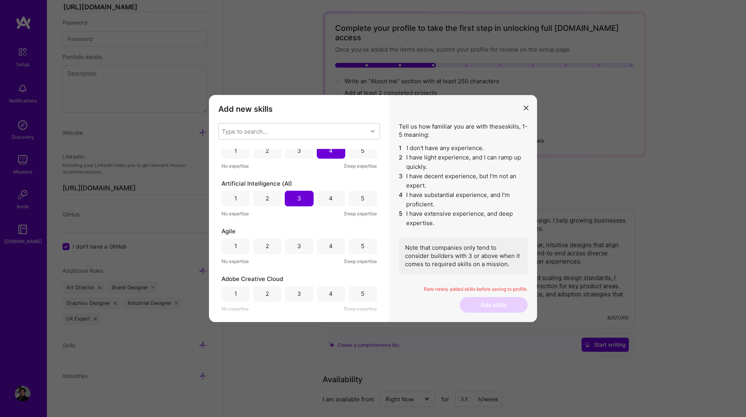
click at [335, 245] on div "4" at bounding box center [331, 246] width 28 height 16
click at [354, 246] on div "5" at bounding box center [362, 246] width 28 height 16
click at [354, 290] on div "5" at bounding box center [362, 294] width 28 height 16
click at [494, 303] on button "Add skills" at bounding box center [493, 305] width 68 height 16
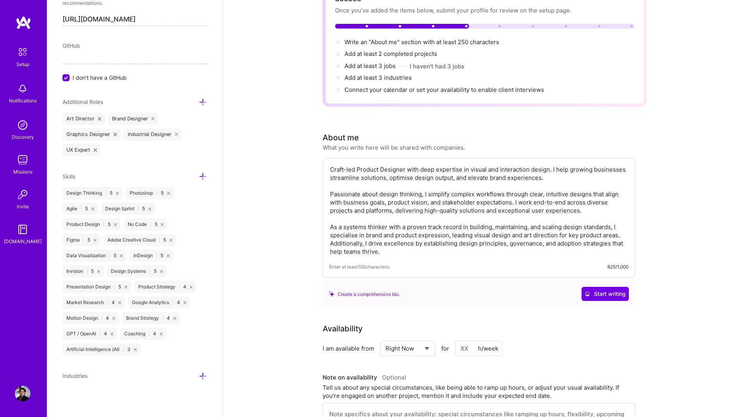
scroll to position [69, 0]
click at [198, 373] on div "Industries" at bounding box center [134, 375] width 144 height 9
click at [201, 374] on icon at bounding box center [203, 376] width 8 height 8
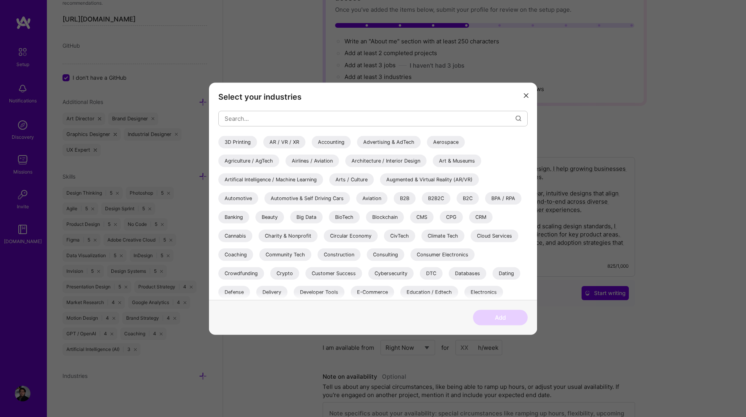
click at [389, 146] on div "Advertising & AdTech" at bounding box center [389, 141] width 64 height 12
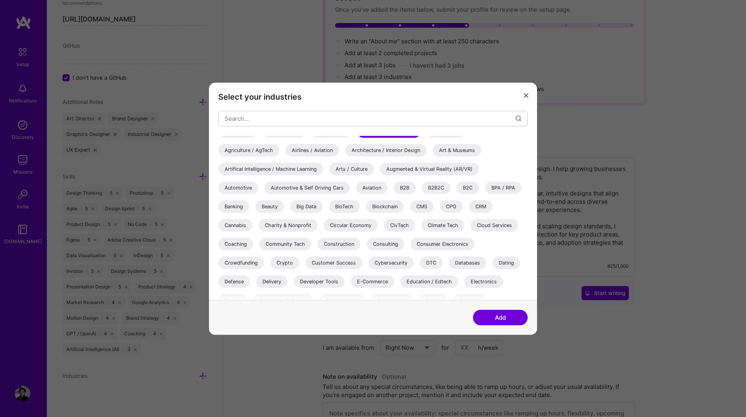
scroll to position [12, 0]
click at [401, 184] on div "B2B" at bounding box center [404, 186] width 22 height 12
click at [439, 189] on div "B2B2C" at bounding box center [436, 186] width 28 height 12
click at [468, 188] on div "B2C" at bounding box center [467, 186] width 22 height 12
click at [427, 188] on div "B2B2C" at bounding box center [436, 186] width 28 height 12
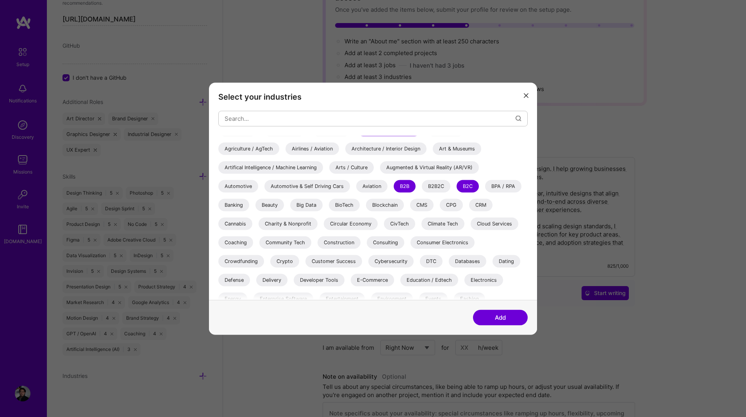
click at [226, 202] on div "Banking" at bounding box center [233, 204] width 31 height 12
click at [426, 210] on div "CMS" at bounding box center [421, 204] width 23 height 12
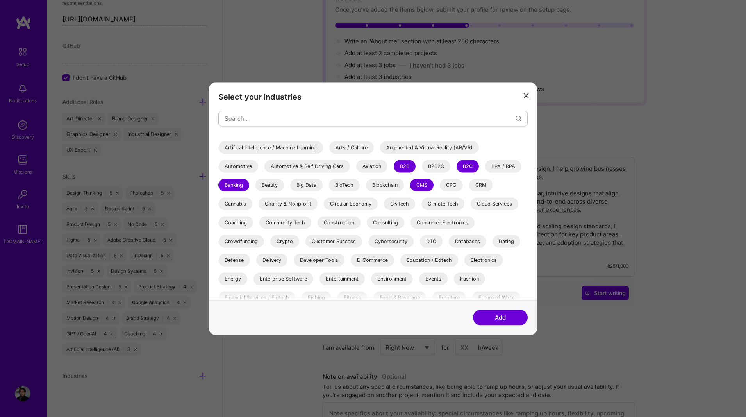
scroll to position [32, 0]
click at [380, 222] on div "Consulting" at bounding box center [385, 221] width 37 height 12
click at [337, 258] on div "Developer Tools" at bounding box center [319, 259] width 51 height 12
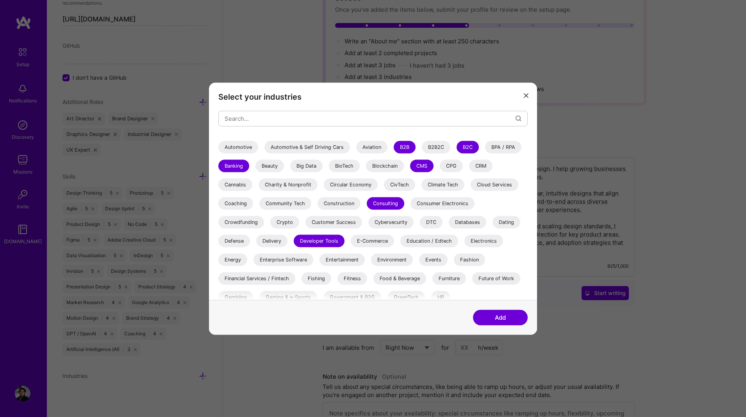
scroll to position [52, 0]
click at [279, 277] on div "Financial Services / Fintech" at bounding box center [256, 277] width 77 height 12
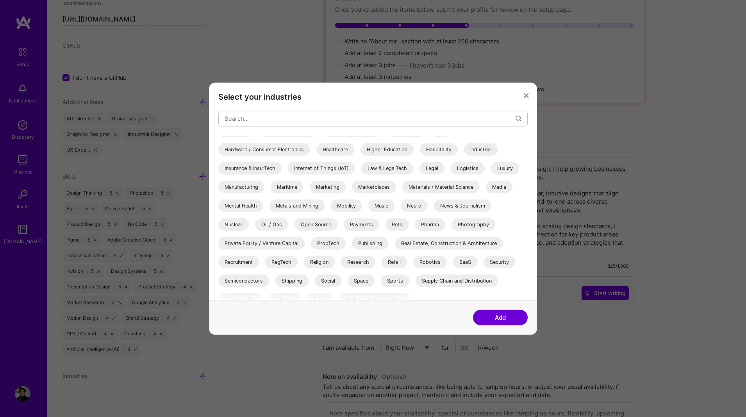
scroll to position [218, 0]
click at [471, 263] on div "SaaS" at bounding box center [465, 261] width 24 height 12
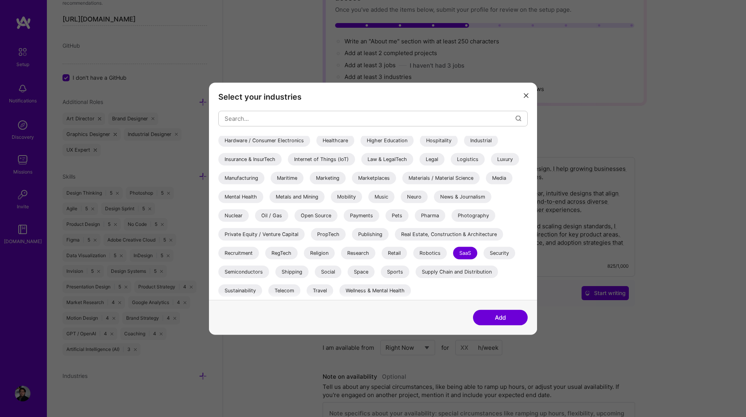
click at [509, 320] on button "Add" at bounding box center [500, 317] width 55 height 16
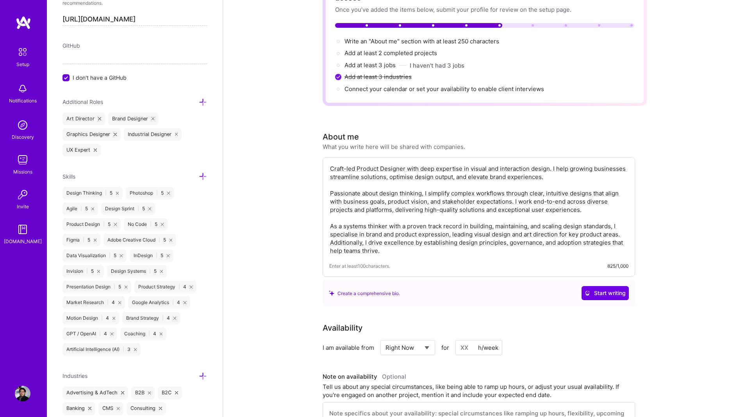
scroll to position [635, 0]
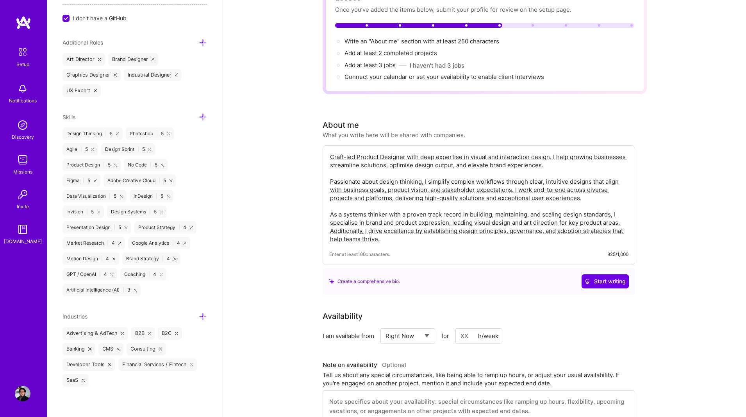
click at [200, 316] on icon at bounding box center [203, 316] width 8 height 8
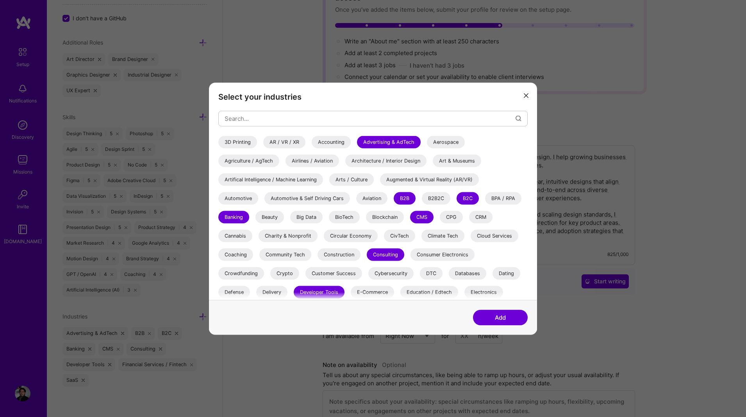
click at [507, 319] on button "Add" at bounding box center [500, 317] width 55 height 16
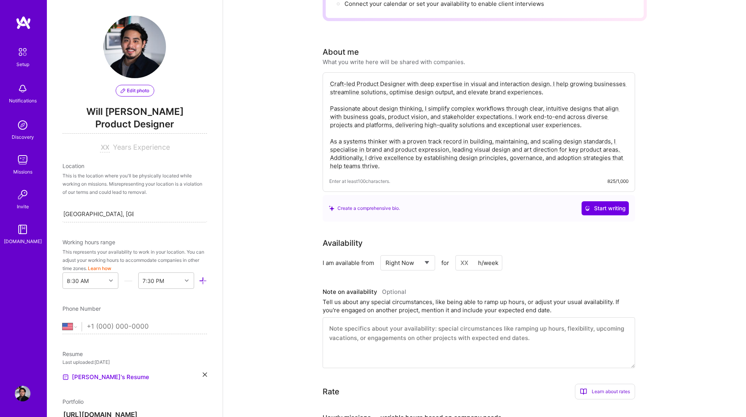
scroll to position [0, 0]
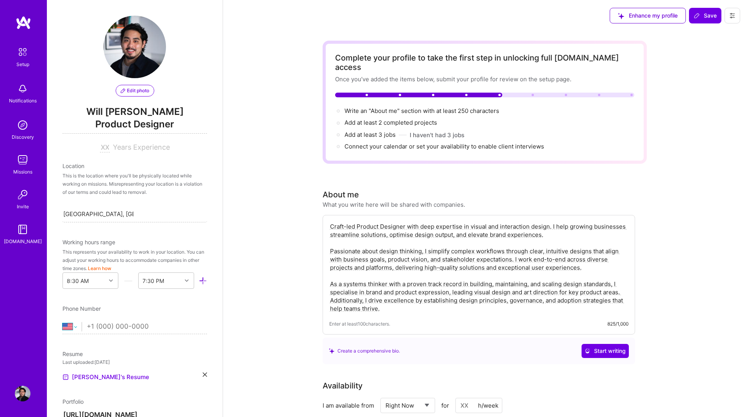
click at [75, 328] on select "[GEOGRAPHIC_DATA] [GEOGRAPHIC_DATA] [GEOGRAPHIC_DATA] [GEOGRAPHIC_DATA] [US_STA…" at bounding box center [71, 326] width 19 height 9
select select "CA"
click at [62, 322] on select "[GEOGRAPHIC_DATA] [GEOGRAPHIC_DATA] [GEOGRAPHIC_DATA] [GEOGRAPHIC_DATA] [US_STA…" at bounding box center [71, 326] width 19 height 9
type input "[PHONE_NUMBER]"
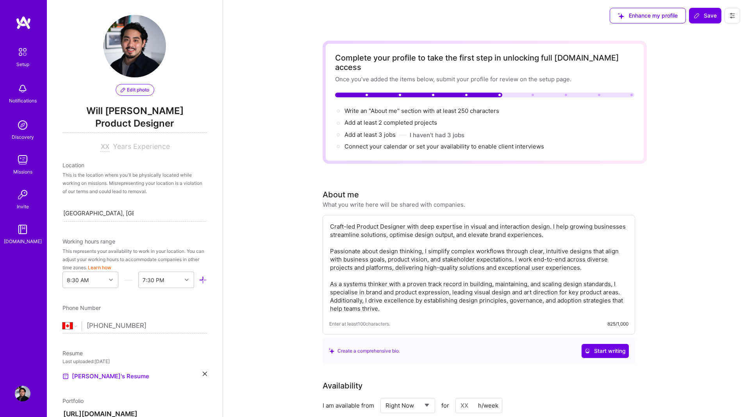
click at [217, 316] on div "Edit photo Will [PERSON_NAME] Product Designer Years Experience Location This i…" at bounding box center [135, 208] width 176 height 417
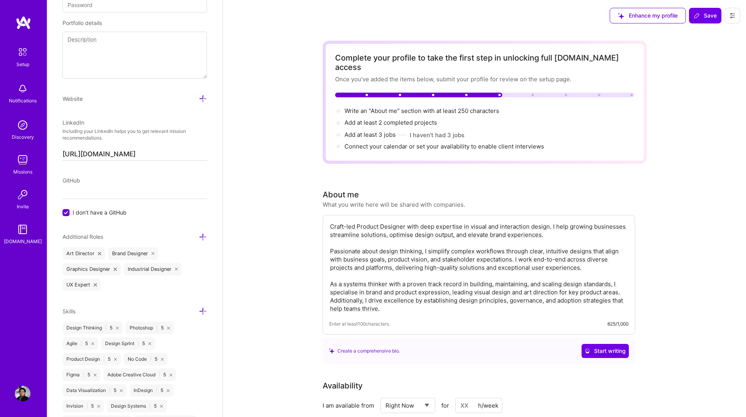
scroll to position [0, 0]
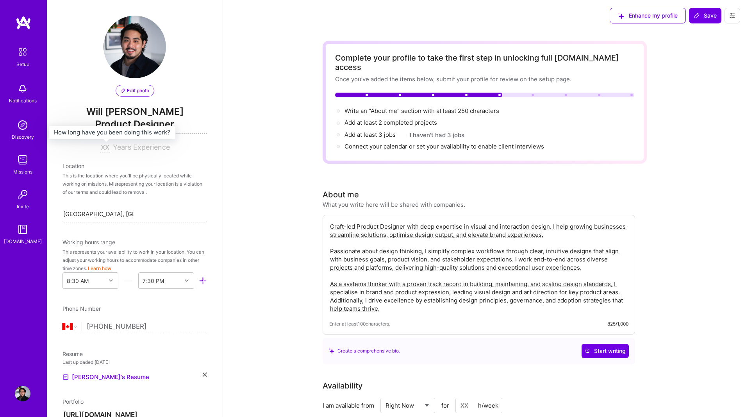
click at [108, 148] on input at bounding box center [105, 147] width 10 height 9
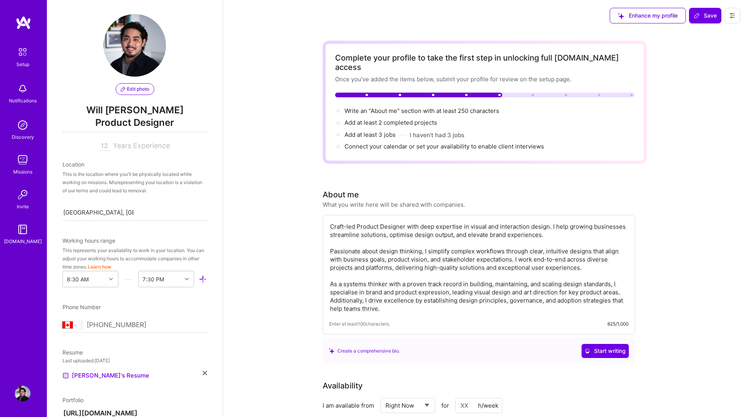
type input "12"
click at [208, 148] on div "Edit photo Will [PERSON_NAME] Product Designer 12 Years Experience Location Thi…" at bounding box center [135, 208] width 176 height 417
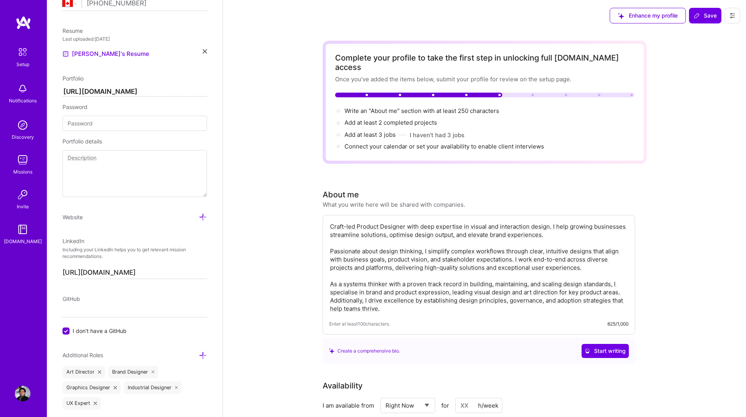
scroll to position [0, 0]
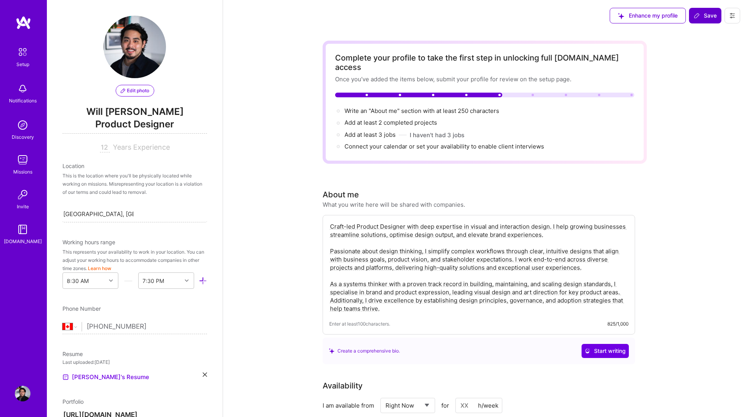
click at [705, 20] on button "Save" at bounding box center [705, 16] width 32 height 16
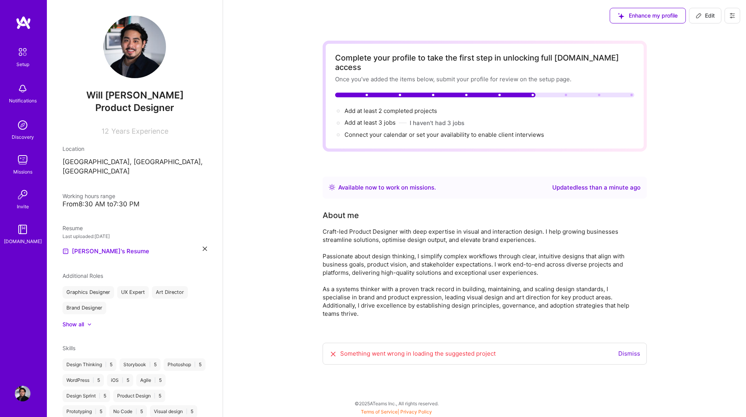
click at [22, 167] on div "Missions" at bounding box center [22, 171] width 19 height 8
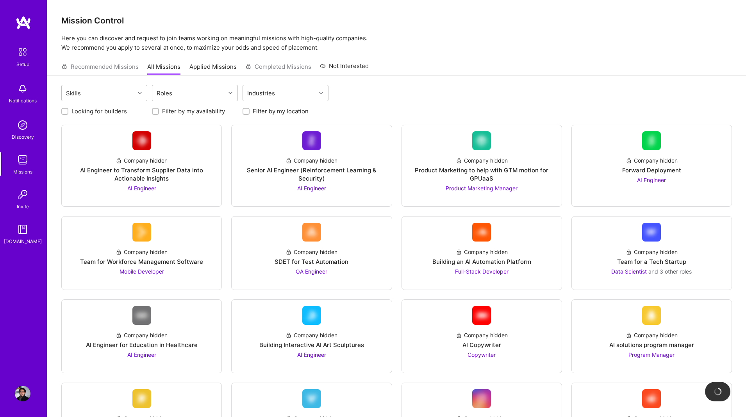
click at [23, 55] on img at bounding box center [22, 52] width 16 height 16
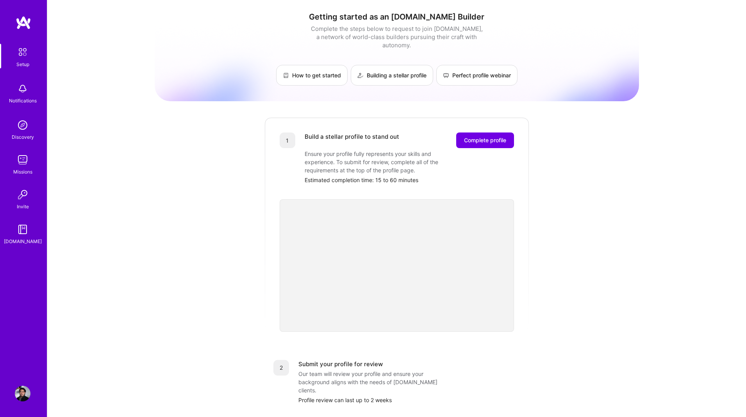
click at [23, 390] on img at bounding box center [23, 393] width 16 height 16
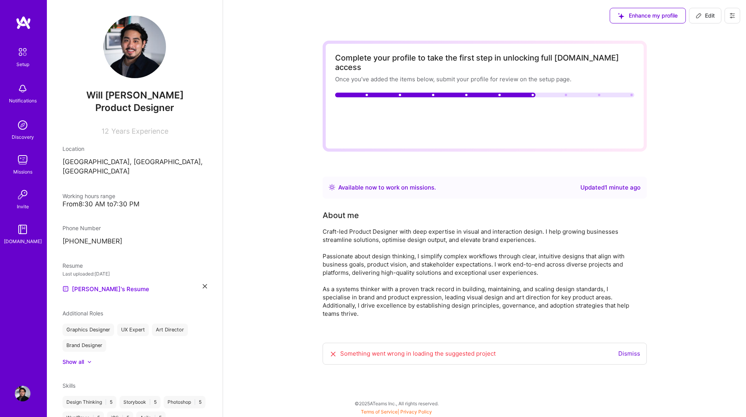
click at [135, 53] on img at bounding box center [134, 47] width 62 height 62
click at [138, 68] on img at bounding box center [134, 47] width 62 height 62
click at [134, 72] on img at bounding box center [134, 47] width 62 height 62
click at [701, 19] on span "Edit" at bounding box center [704, 16] width 19 height 8
select select "CA"
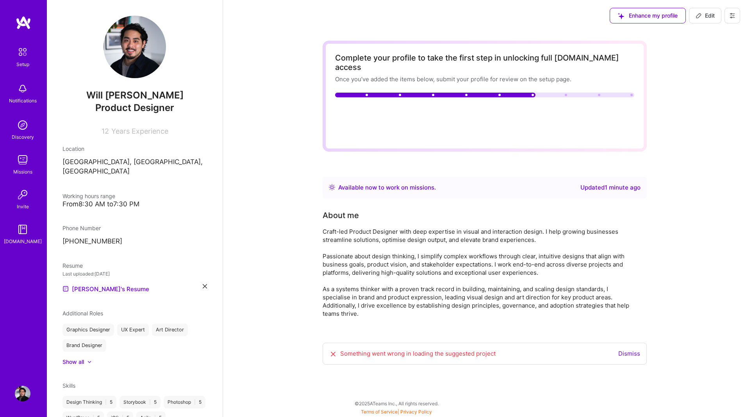
select select "Right Now"
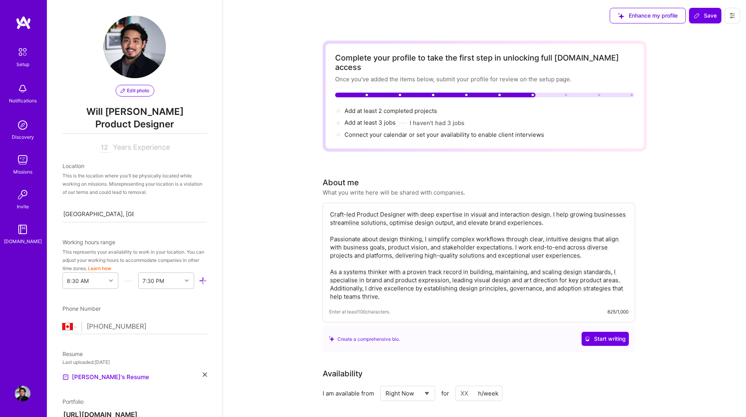
click at [134, 93] on span "Edit photo" at bounding box center [135, 90] width 28 height 7
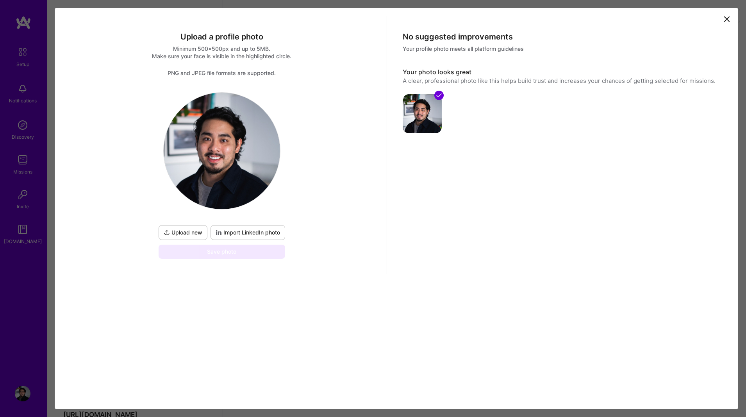
click at [197, 229] on span "Upload new" at bounding box center [183, 232] width 39 height 8
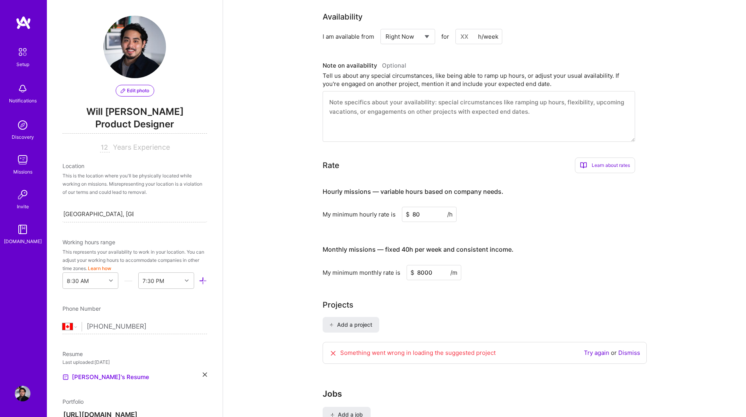
scroll to position [390, 0]
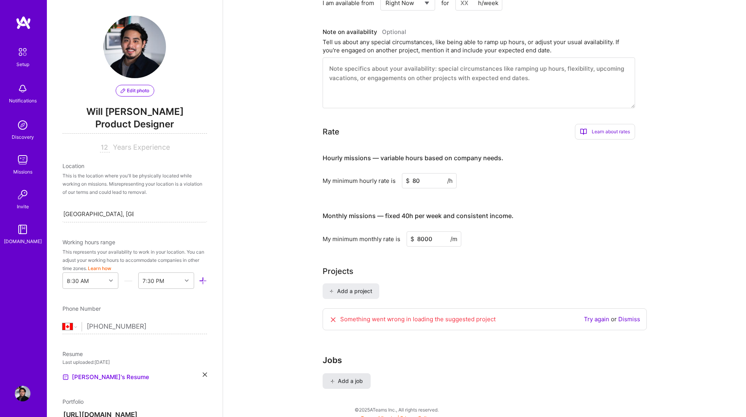
click at [349, 376] on button "Add a job" at bounding box center [346, 381] width 48 height 16
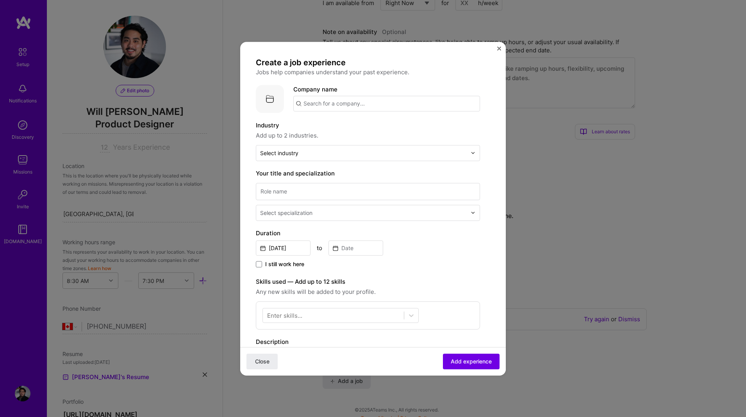
click at [312, 102] on input "text" at bounding box center [386, 104] width 187 height 16
type input "[PERSON_NAME] & Sons"
click at [353, 123] on div "[PERSON_NAME] & Sons" at bounding box center [375, 125] width 76 height 14
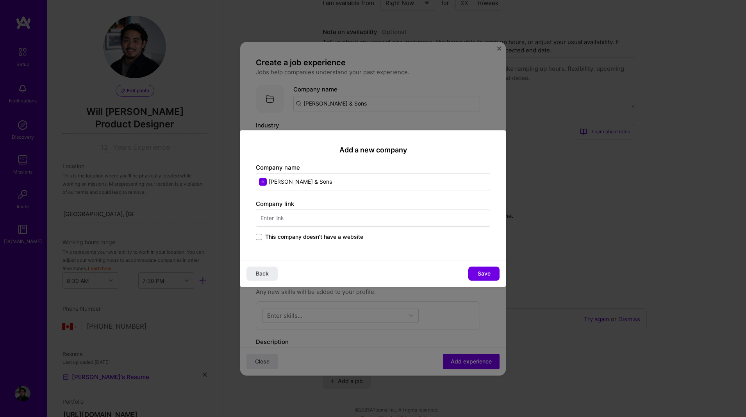
click at [289, 215] on input "text" at bounding box center [373, 217] width 234 height 17
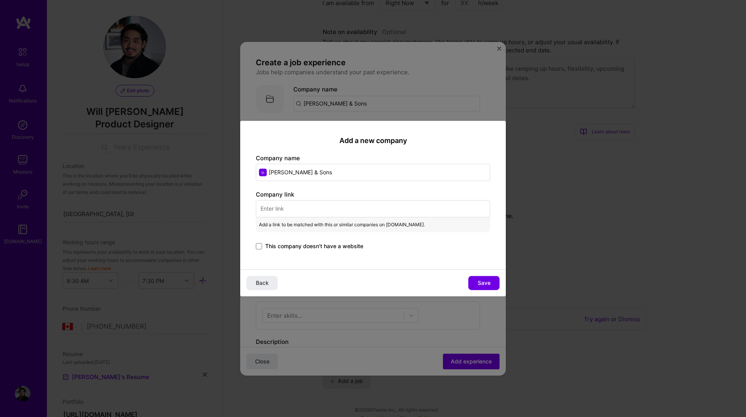
paste input "[URL][DOMAIN_NAME]"
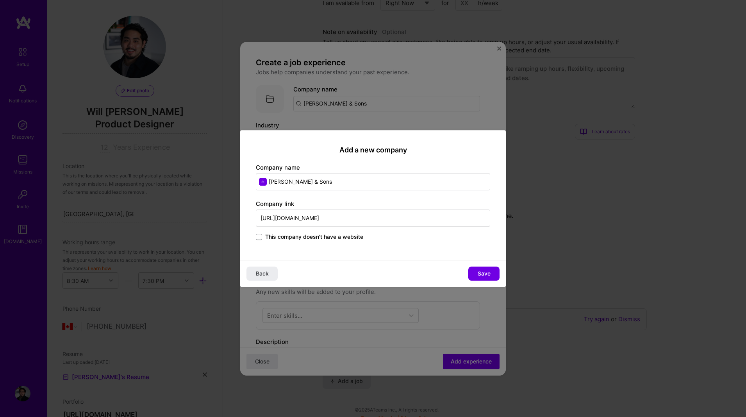
type input "[URL][DOMAIN_NAME]"
click at [475, 273] on button "Save" at bounding box center [483, 273] width 31 height 14
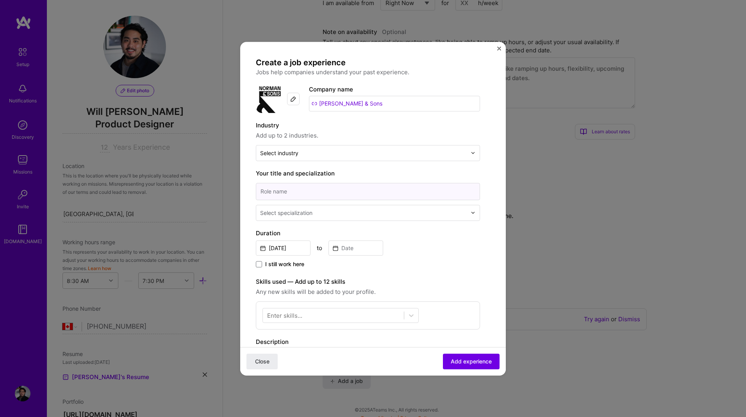
click at [315, 191] on input at bounding box center [368, 191] width 224 height 17
type input "Senior Designer"
click at [349, 212] on input "text" at bounding box center [364, 212] width 208 height 8
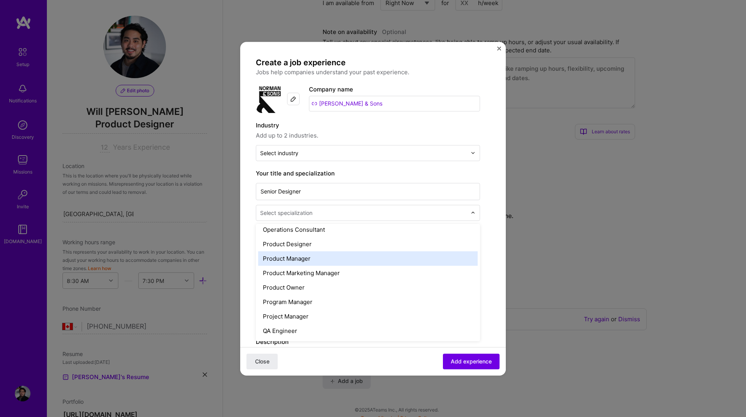
scroll to position [695, 0]
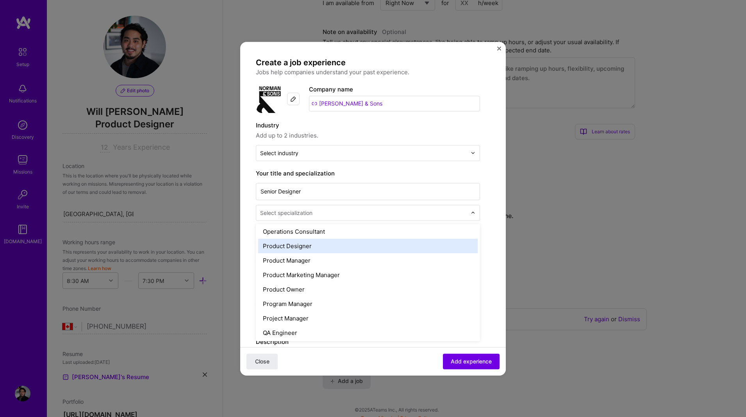
click at [338, 249] on div "Product Designer" at bounding box center [367, 246] width 219 height 14
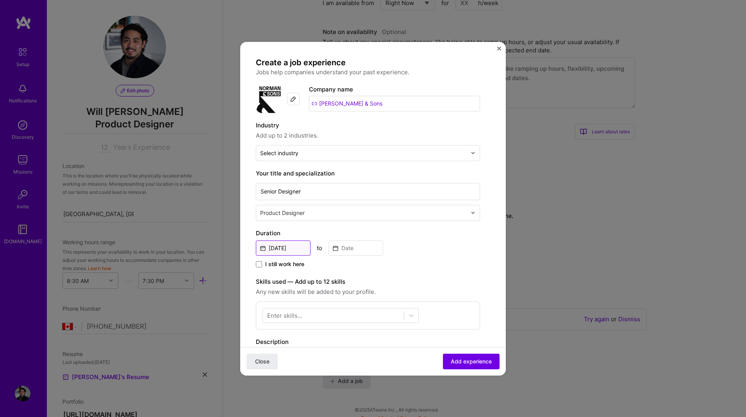
click at [292, 248] on input "[DATE]" at bounding box center [283, 247] width 55 height 15
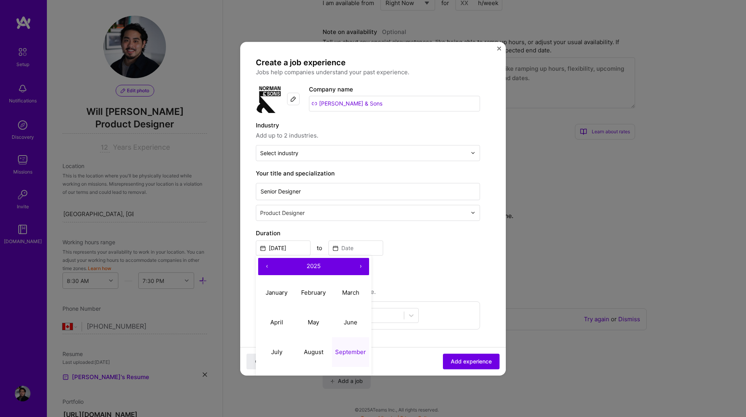
click at [267, 266] on button "‹" at bounding box center [266, 266] width 17 height 17
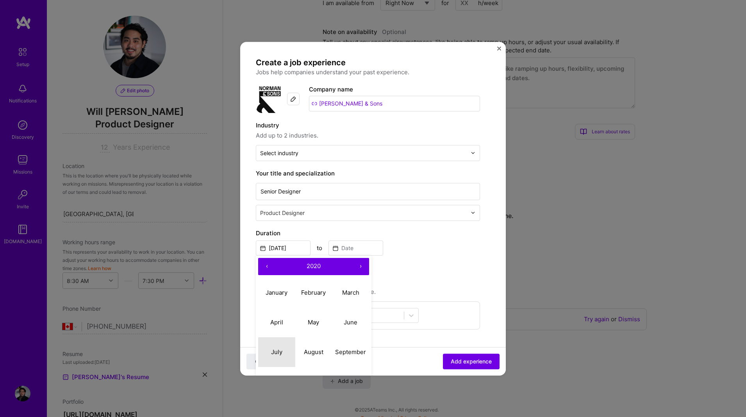
drag, startPoint x: 274, startPoint y: 349, endPoint x: 276, endPoint y: 344, distance: 5.9
click at [274, 348] on abbr "July" at bounding box center [276, 351] width 11 height 7
type input "[DATE]"
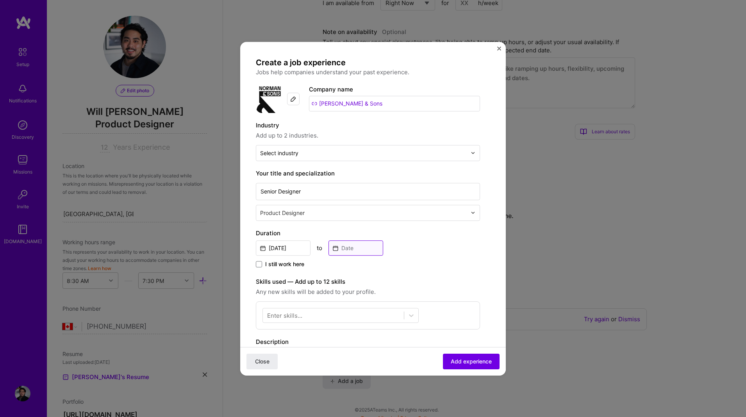
click at [349, 246] on input at bounding box center [355, 247] width 55 height 15
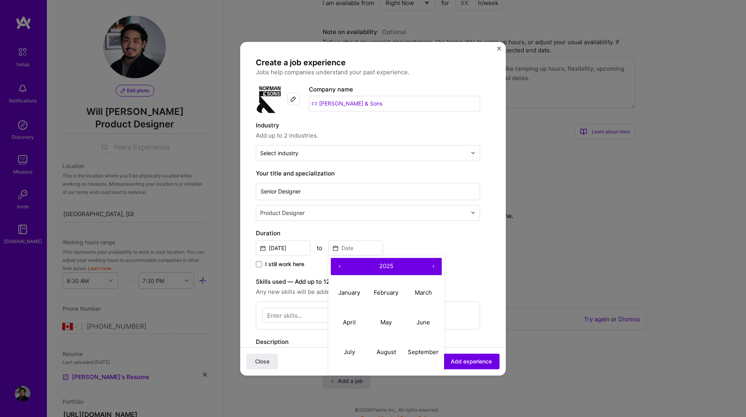
click at [337, 265] on button "‹" at bounding box center [339, 266] width 17 height 17
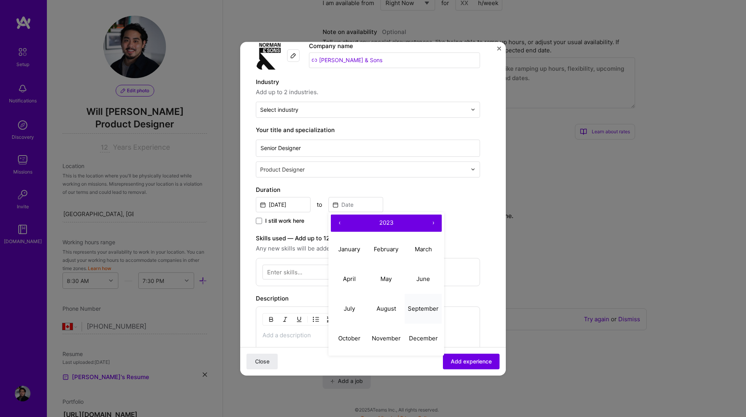
scroll to position [75, 0]
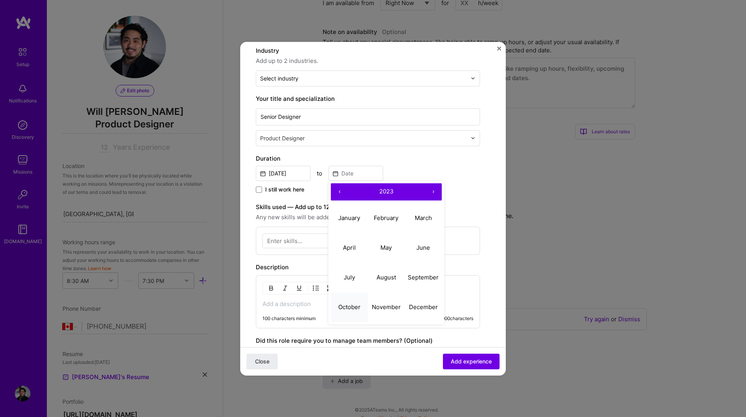
click at [349, 310] on abbr "October" at bounding box center [349, 306] width 22 height 7
type input "[DATE]"
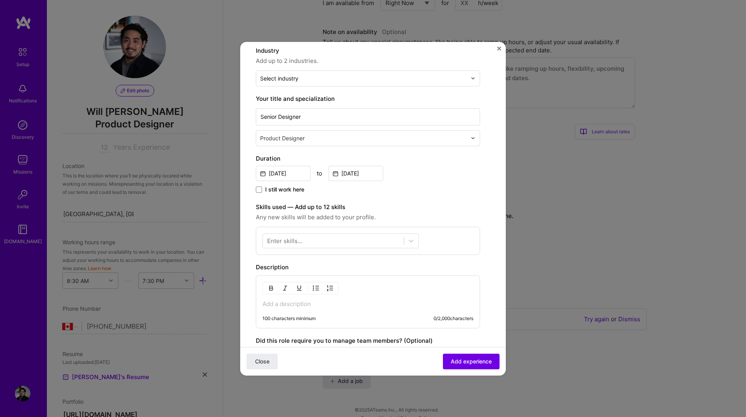
scroll to position [75, 0]
click at [413, 241] on icon at bounding box center [411, 240] width 8 height 8
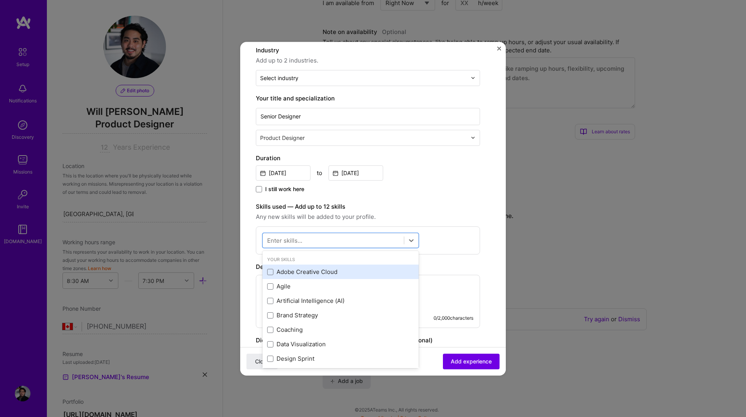
click at [303, 274] on div "Adobe Creative Cloud" at bounding box center [340, 272] width 147 height 8
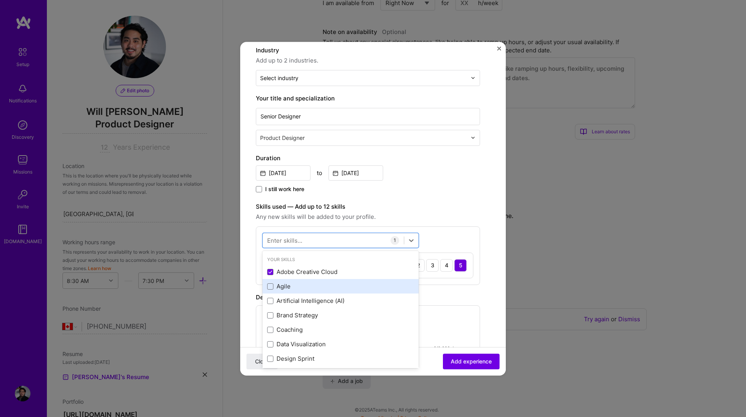
click at [294, 285] on div "Agile" at bounding box center [340, 286] width 147 height 8
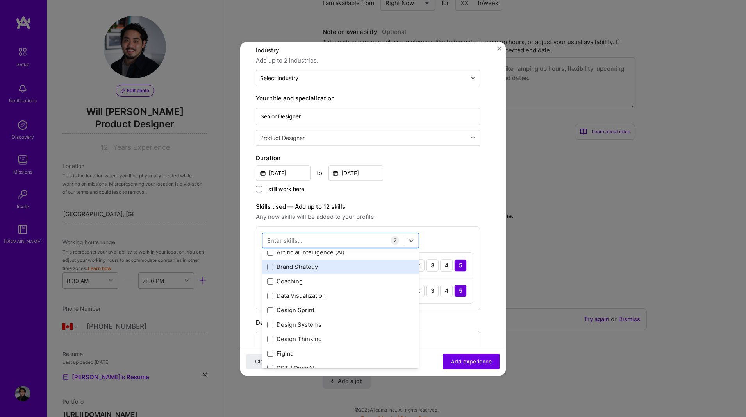
scroll to position [49, 0]
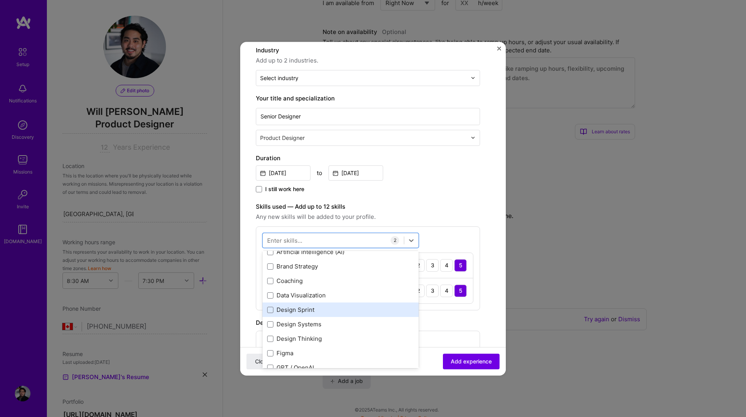
click at [304, 306] on div "Design Sprint" at bounding box center [340, 310] width 147 height 8
click at [300, 307] on div "Design Sprint" at bounding box center [340, 310] width 147 height 8
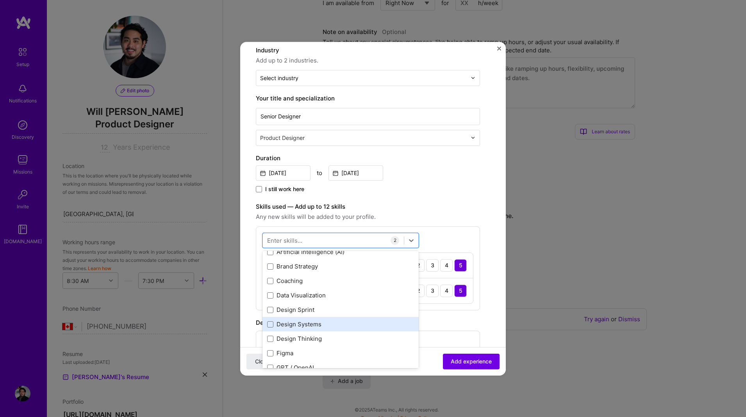
click at [303, 323] on div "Design Systems" at bounding box center [340, 324] width 147 height 8
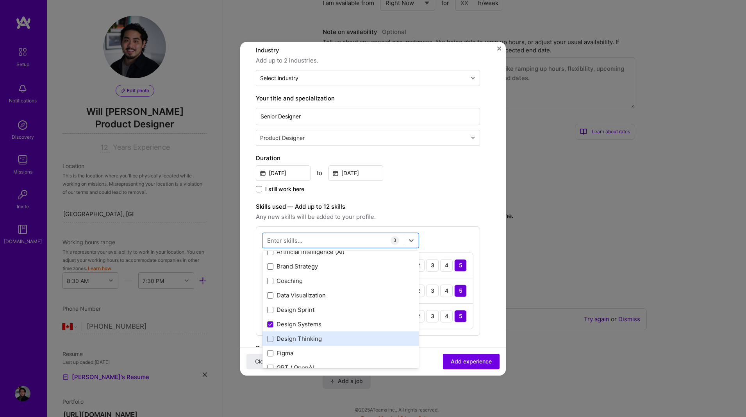
click at [302, 340] on div "Design Thinking" at bounding box center [340, 339] width 147 height 8
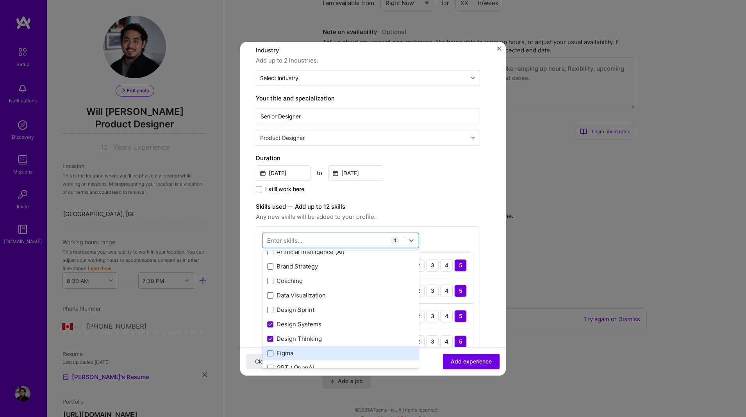
click at [297, 351] on div "Figma" at bounding box center [340, 353] width 147 height 8
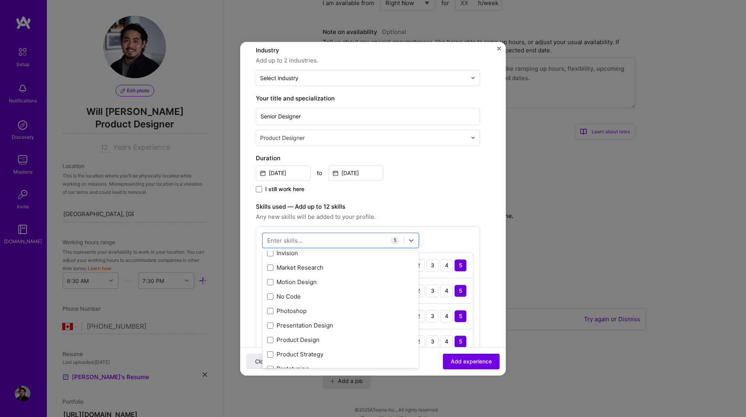
scroll to position [209, 0]
click at [313, 319] on div "Presentation Design" at bounding box center [340, 323] width 147 height 8
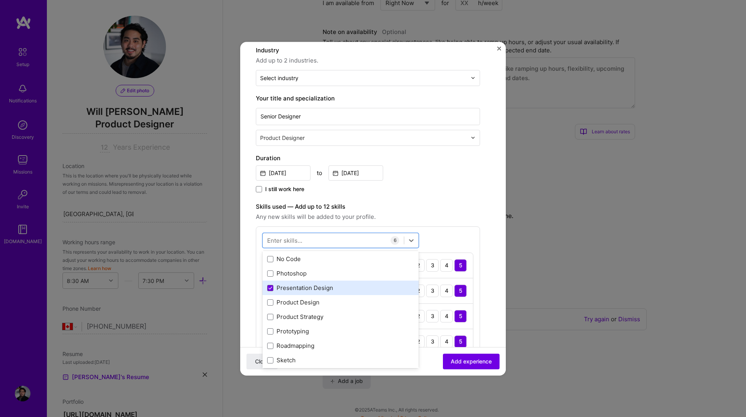
scroll to position [269, 0]
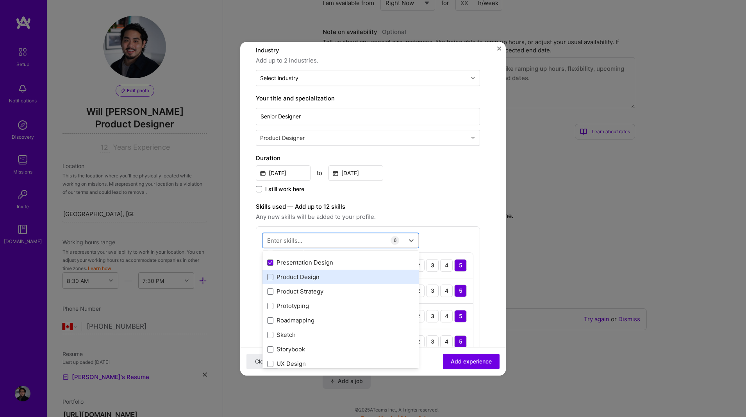
click at [317, 278] on div "Product Design" at bounding box center [340, 277] width 147 height 8
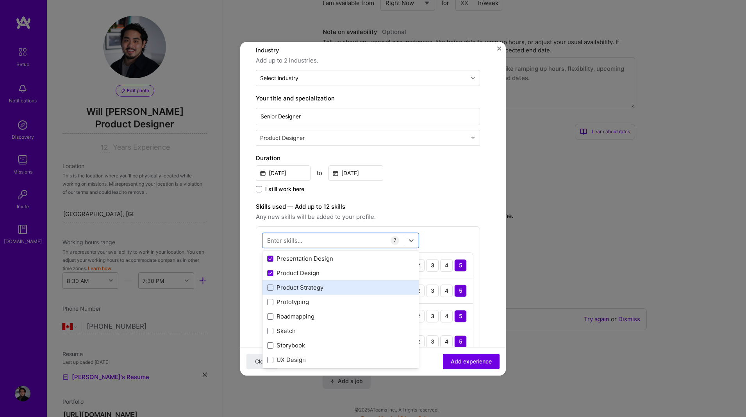
scroll to position [274, 0]
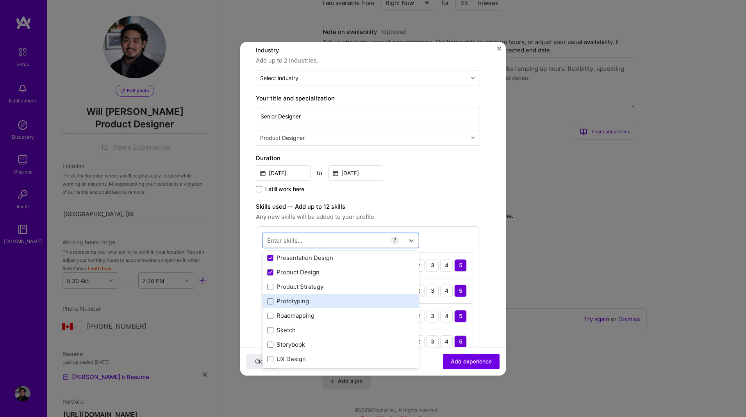
click at [315, 296] on div "Prototyping" at bounding box center [340, 301] width 156 height 14
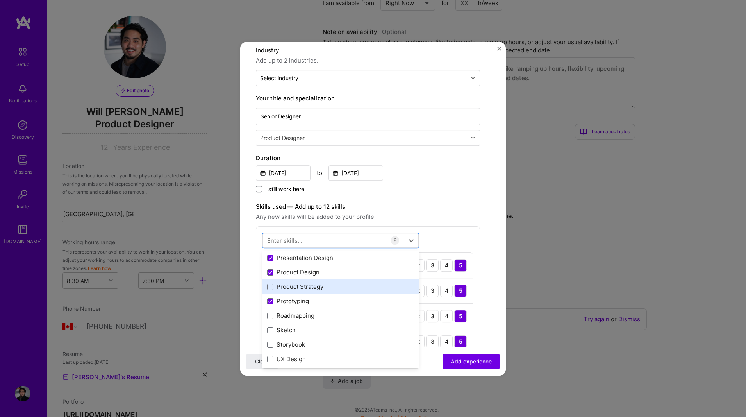
click at [315, 290] on div "Product Strategy" at bounding box center [340, 287] width 147 height 8
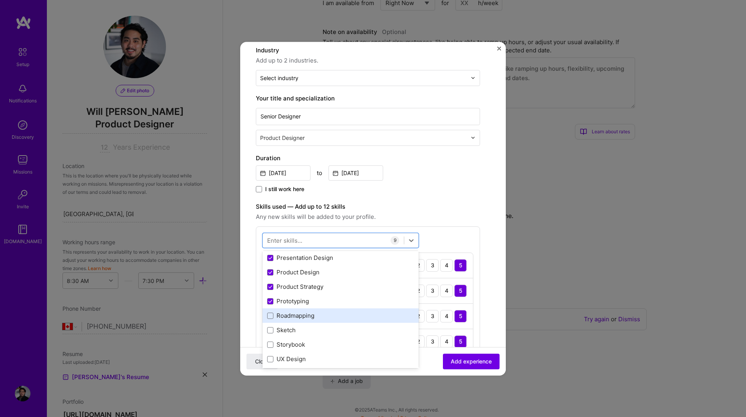
click at [306, 314] on div "Roadmapping" at bounding box center [340, 316] width 147 height 8
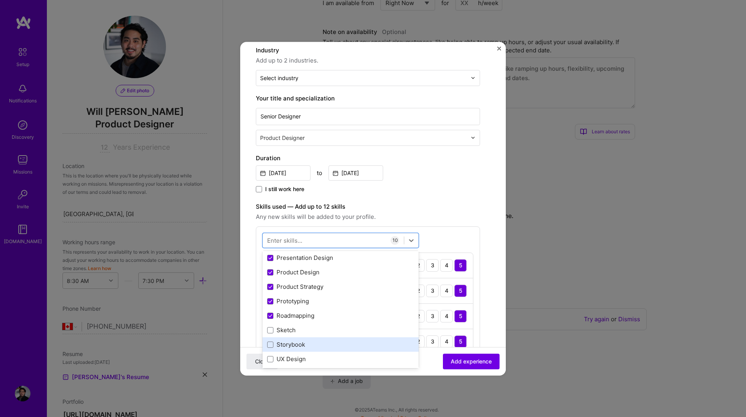
click at [302, 343] on div "Storybook" at bounding box center [340, 344] width 147 height 8
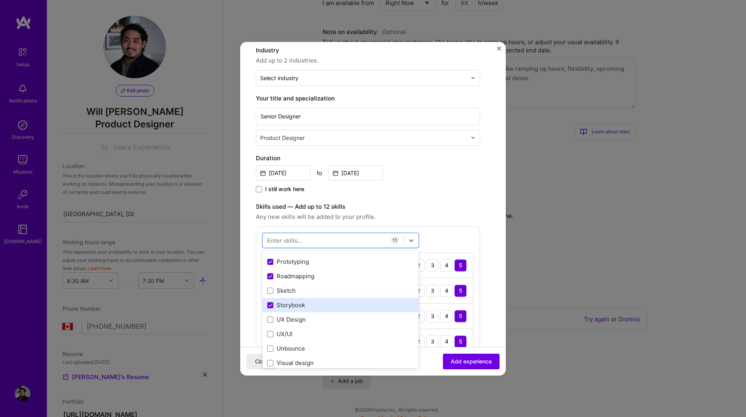
scroll to position [333, 0]
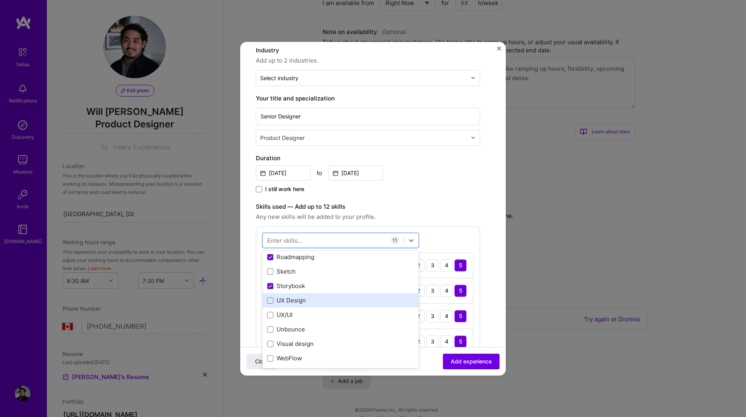
click at [312, 306] on div "UX Design" at bounding box center [340, 300] width 156 height 14
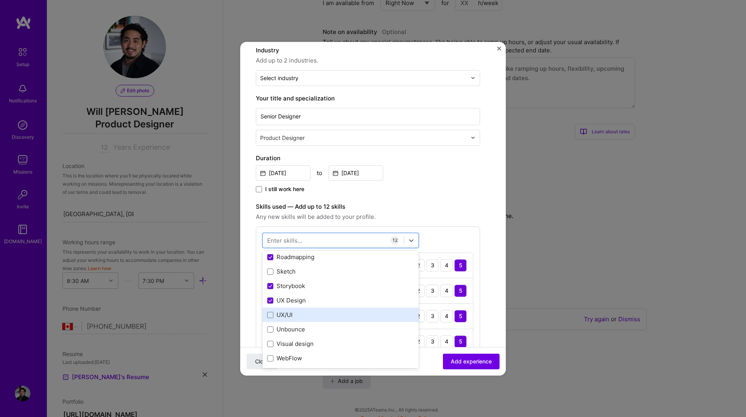
click at [310, 317] on div "UX/UI" at bounding box center [340, 315] width 147 height 8
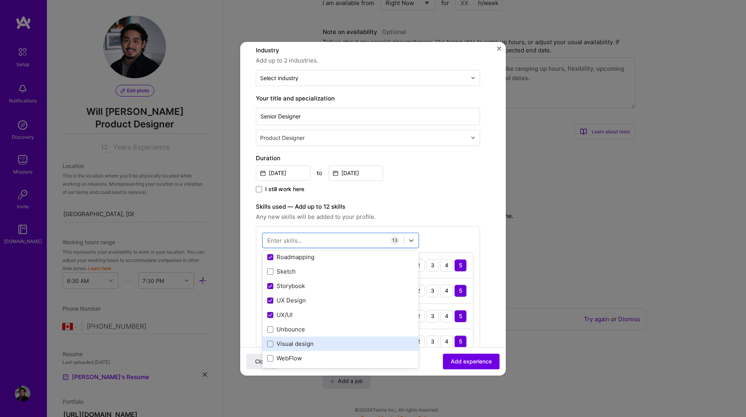
click at [312, 342] on div "Visual design" at bounding box center [340, 344] width 147 height 8
click at [311, 343] on div "Wireframing" at bounding box center [340, 344] width 147 height 8
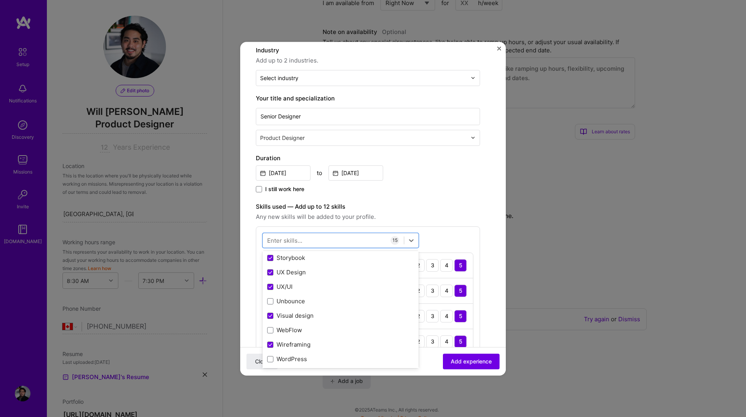
click at [427, 362] on div "Close Add experience" at bounding box center [372, 360] width 265 height 28
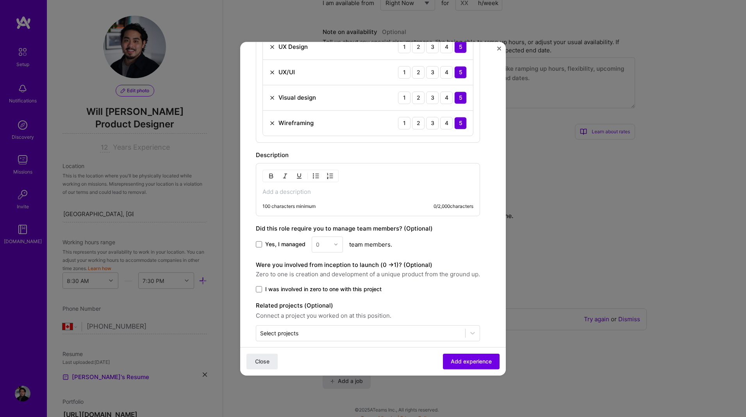
scroll to position [582, 0]
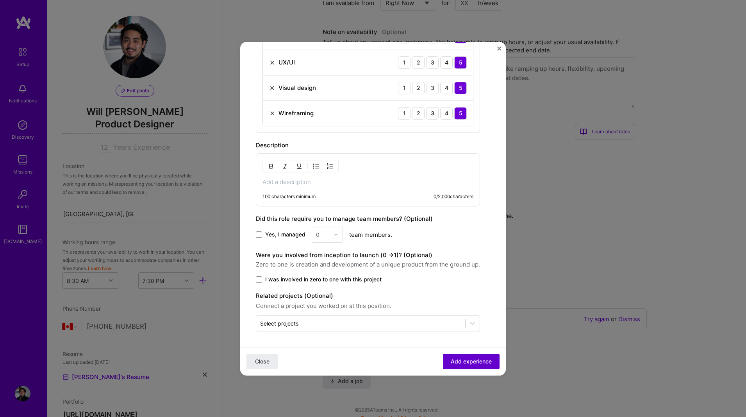
click at [471, 363] on span "Add experience" at bounding box center [470, 361] width 41 height 8
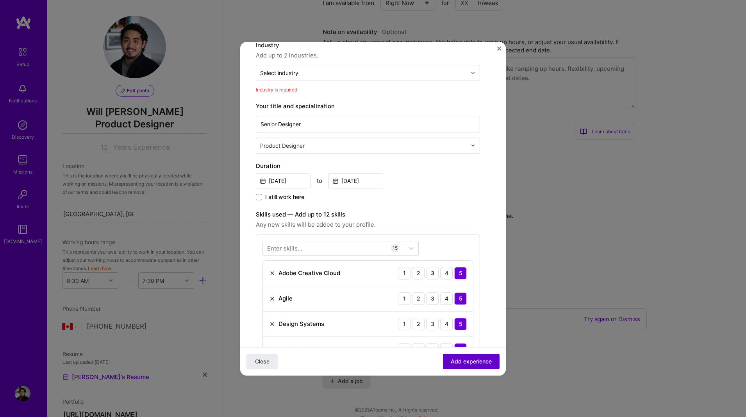
scroll to position [79, 0]
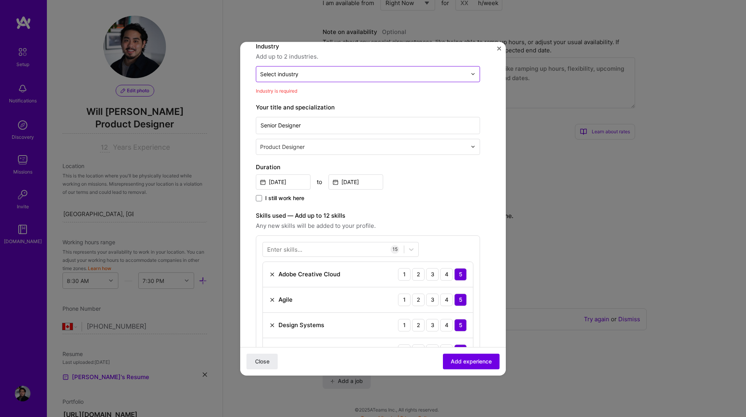
click at [318, 77] on input "text" at bounding box center [363, 74] width 207 height 8
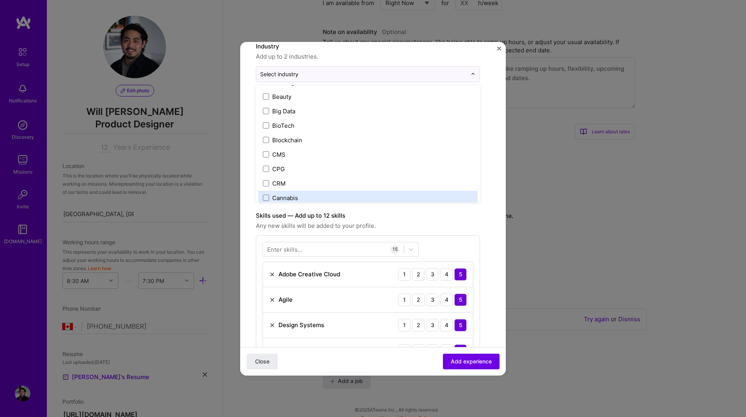
scroll to position [267, 0]
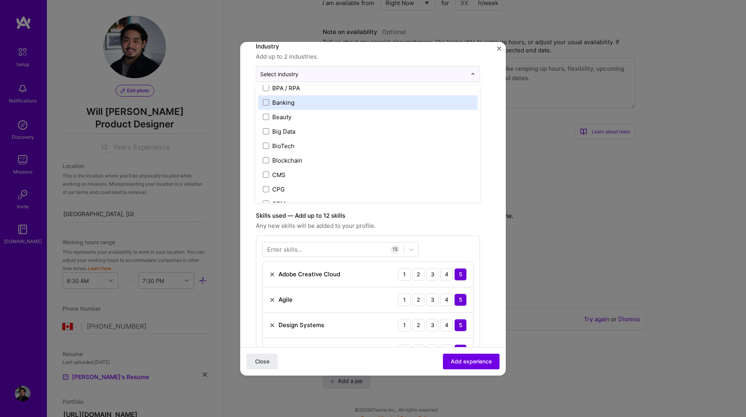
click at [303, 105] on label "Banking" at bounding box center [368, 102] width 210 height 8
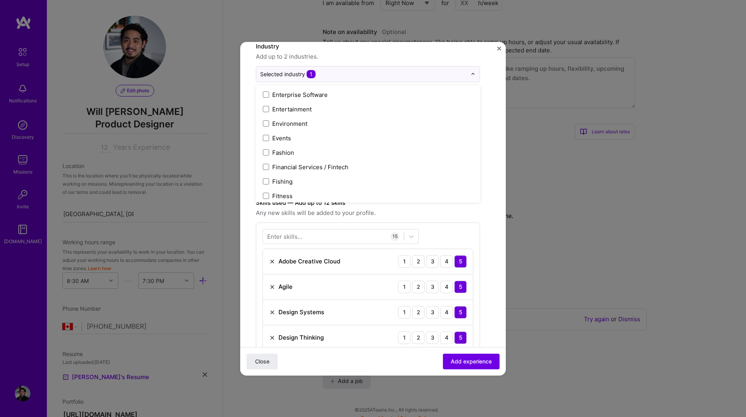
scroll to position [771, 0]
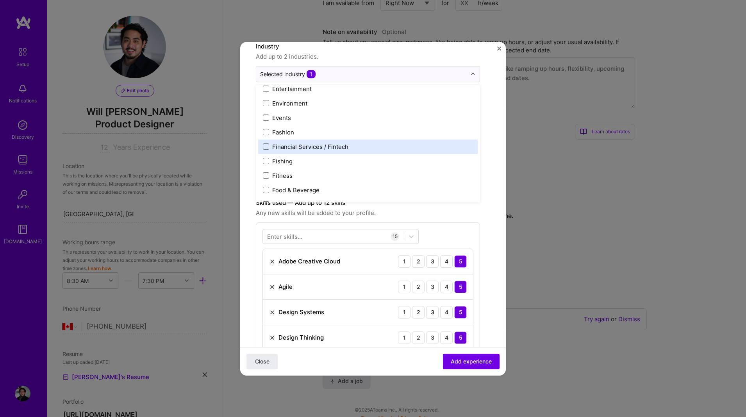
click at [314, 143] on div "Financial Services / Fintech" at bounding box center [310, 146] width 76 height 8
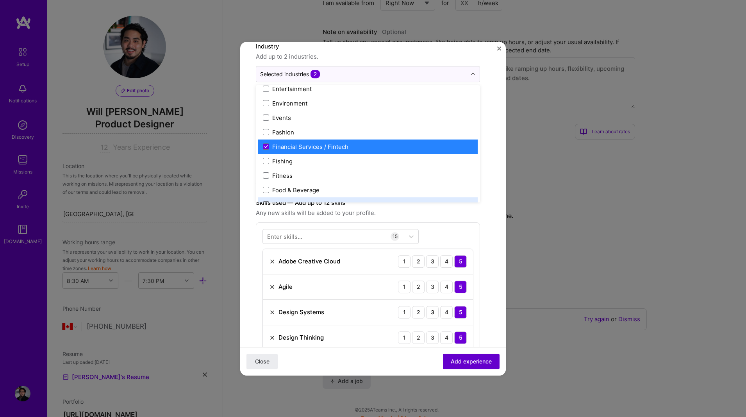
click at [477, 364] on span "Add experience" at bounding box center [470, 361] width 41 height 8
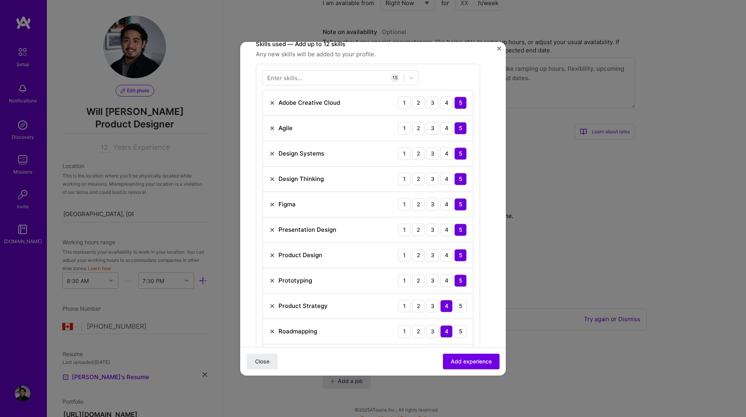
scroll to position [238, 0]
click at [271, 126] on img at bounding box center [272, 127] width 6 height 6
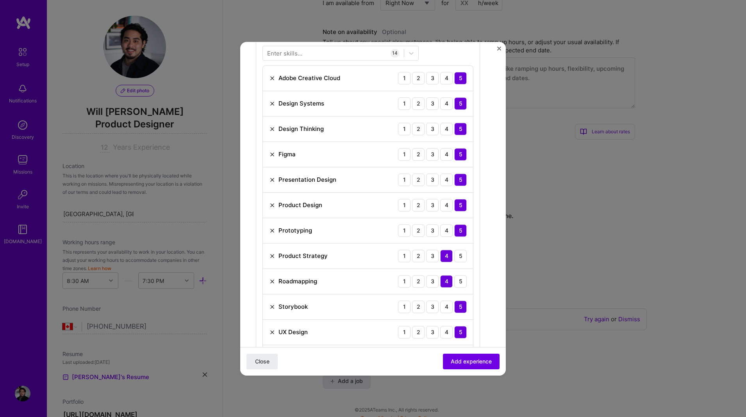
scroll to position [265, 0]
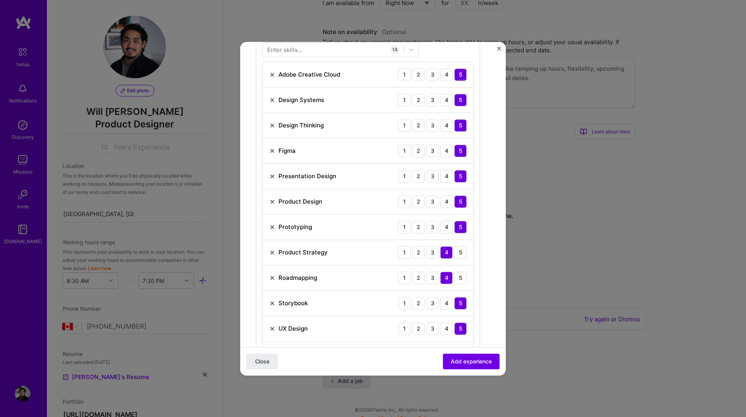
click at [272, 302] on img at bounding box center [272, 303] width 6 height 6
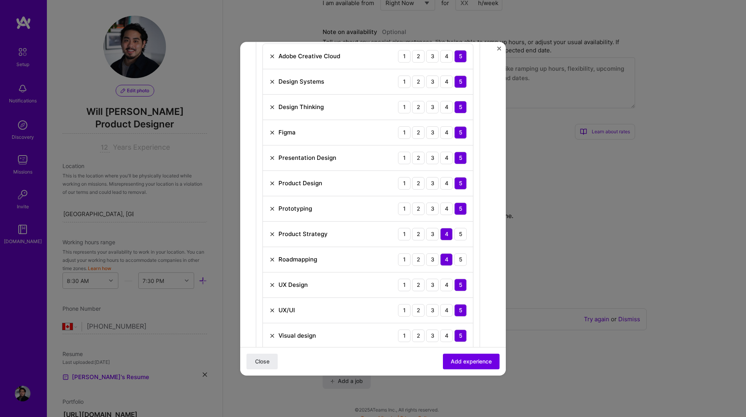
scroll to position [285, 0]
click at [271, 232] on img at bounding box center [272, 233] width 6 height 6
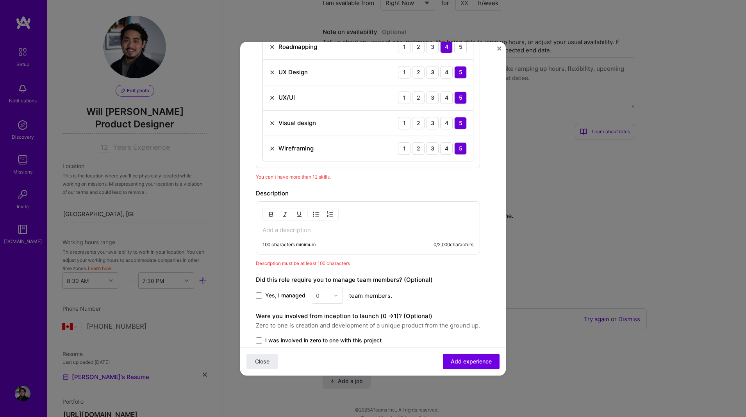
scroll to position [532, 0]
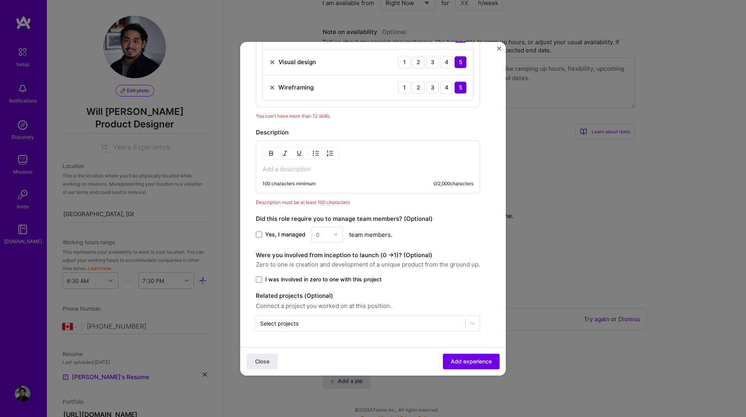
click at [270, 171] on p at bounding box center [367, 169] width 211 height 8
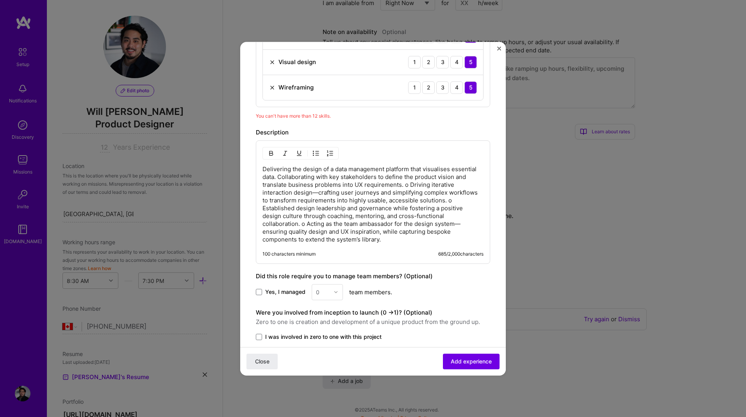
click at [410, 186] on p "Delivering the design of a data management platform that visualises essential d…" at bounding box center [372, 204] width 221 height 78
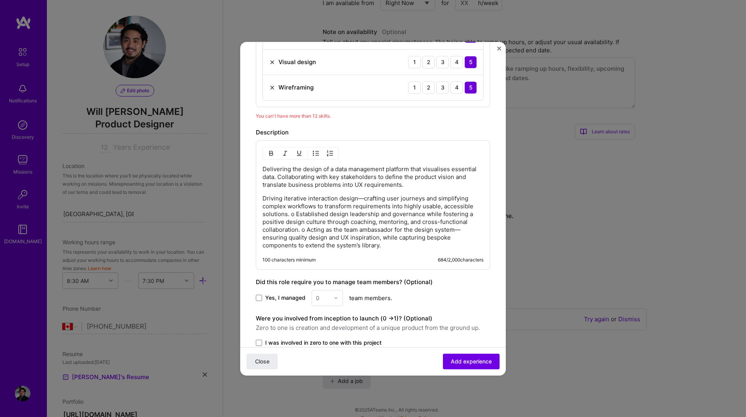
click at [297, 215] on p "Driving iterative interaction design—crafting user journeys and simplifying com…" at bounding box center [372, 221] width 221 height 55
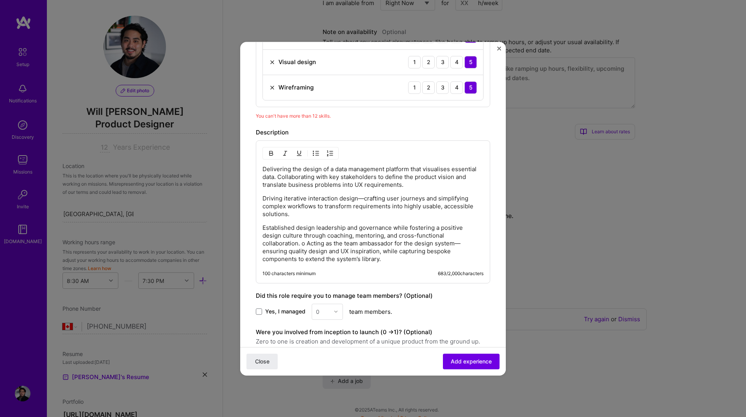
scroll to position [534, 0]
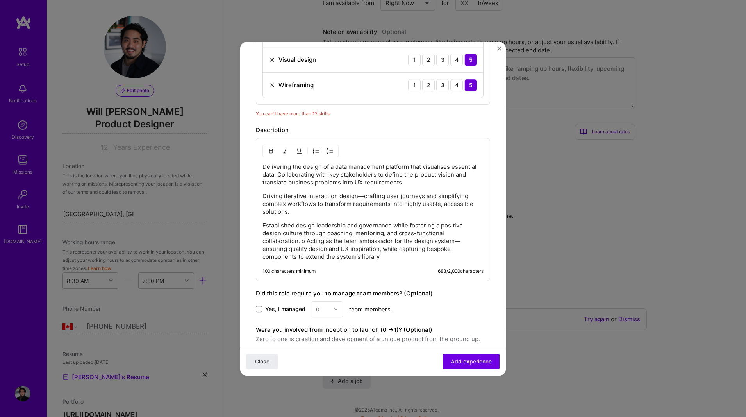
click at [307, 241] on p "Established design leadership and governance while fostering a positive design …" at bounding box center [372, 240] width 221 height 39
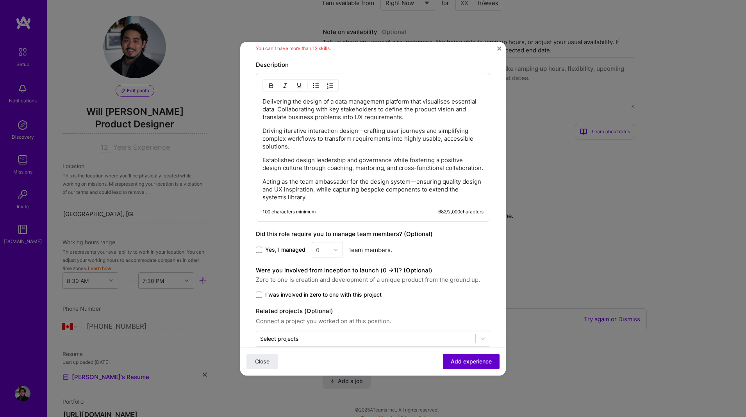
scroll to position [600, 0]
click at [475, 361] on span "Add experience" at bounding box center [470, 361] width 41 height 8
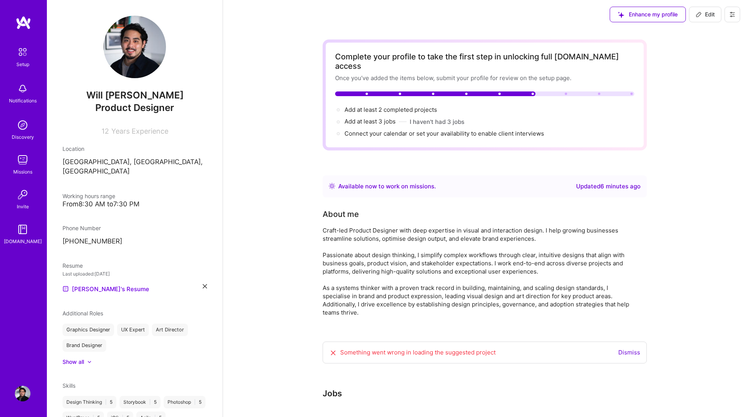
scroll to position [0, 0]
click at [731, 14] on icon at bounding box center [732, 15] width 6 height 6
click at [712, 14] on span "Edit" at bounding box center [704, 16] width 19 height 8
select select "CA"
select select "Right Now"
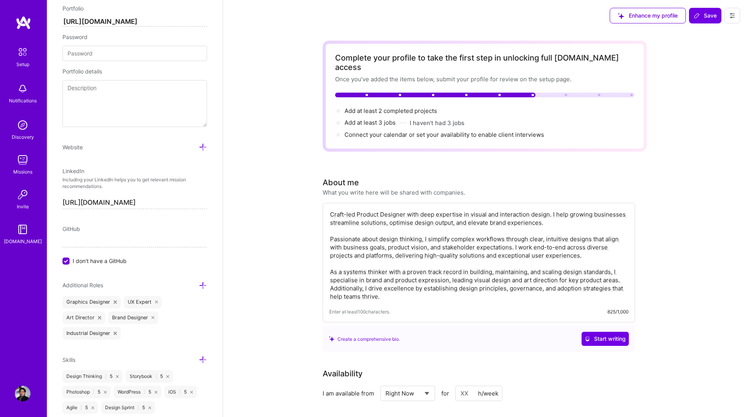
scroll to position [393, 0]
click at [433, 131] on span "Connect your calendar or set your availability to enable client interviews →" at bounding box center [447, 134] width 207 height 7
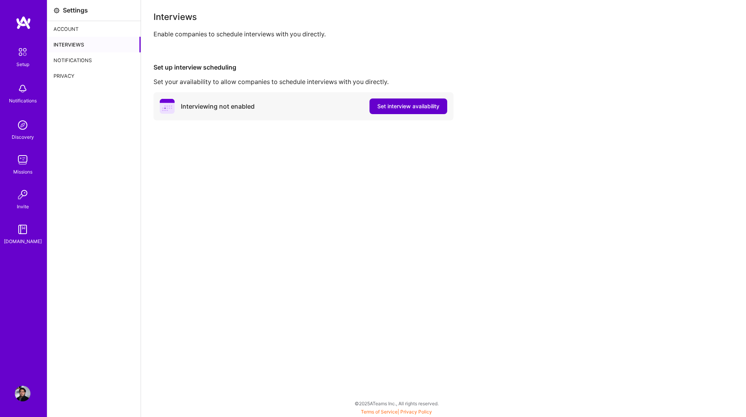
click at [421, 109] on span "Set interview availability" at bounding box center [408, 106] width 62 height 8
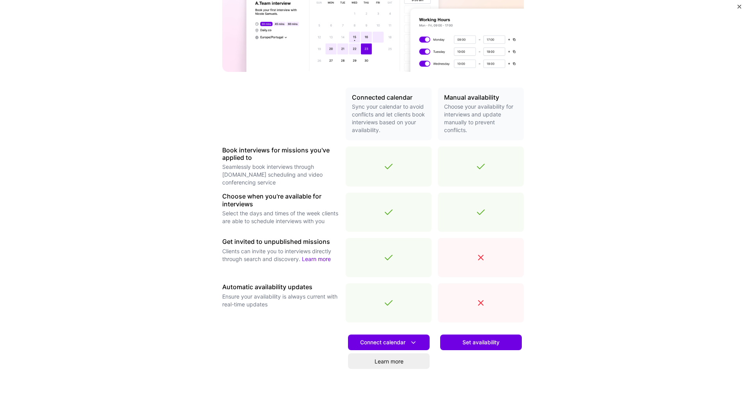
scroll to position [112, 0]
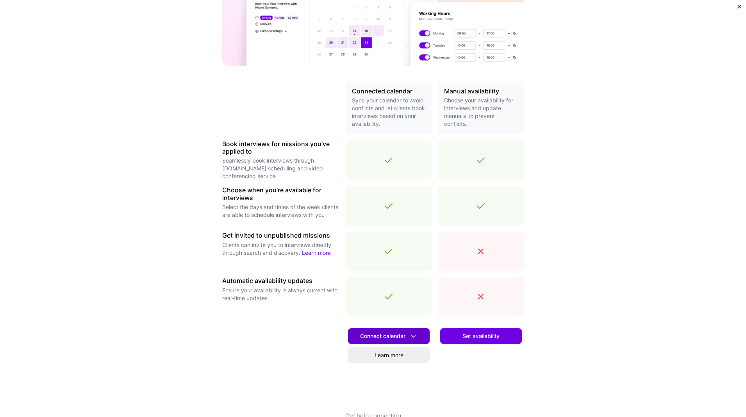
click at [415, 336] on icon at bounding box center [413, 336] width 8 height 8
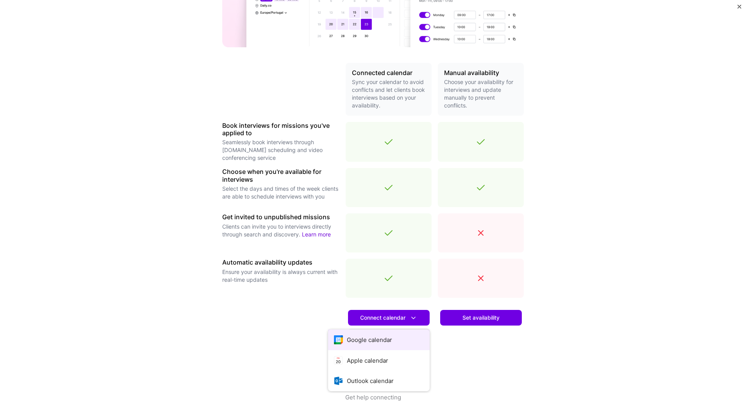
click at [378, 342] on button "Google calendar" at bounding box center [378, 339] width 101 height 21
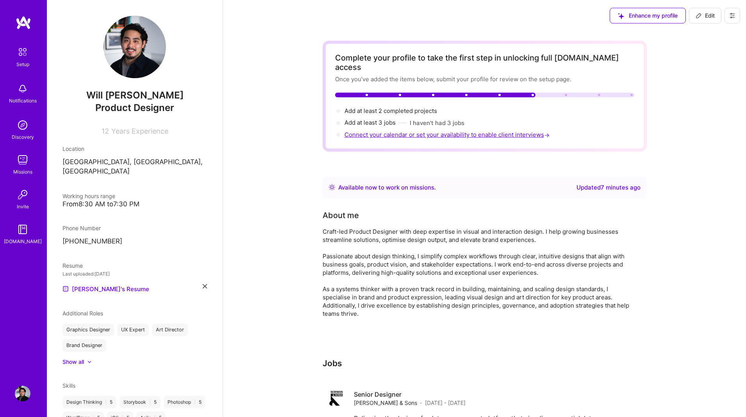
click at [487, 131] on span "Connect your calendar or set your availability to enable client interviews →" at bounding box center [447, 134] width 207 height 7
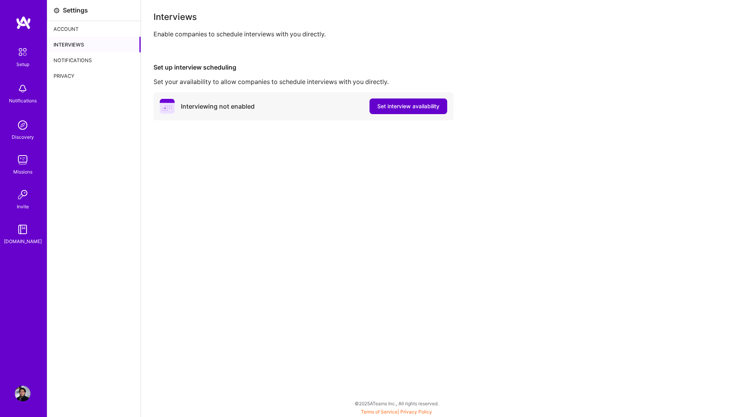
click at [408, 105] on span "Set interview availability" at bounding box center [408, 106] width 62 height 8
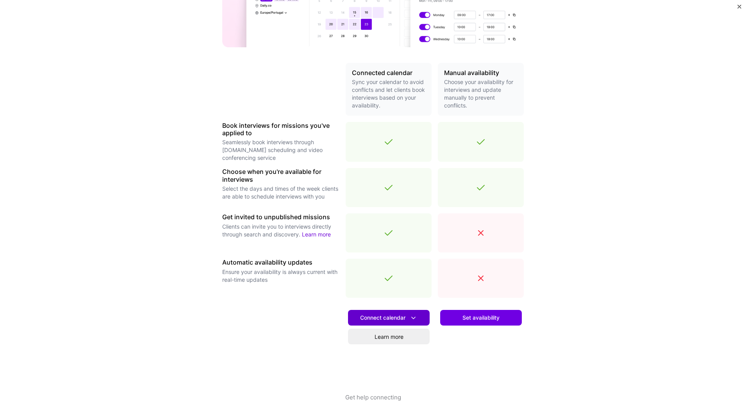
scroll to position [130, 0]
click at [404, 317] on span "Connect calendar" at bounding box center [388, 318] width 57 height 8
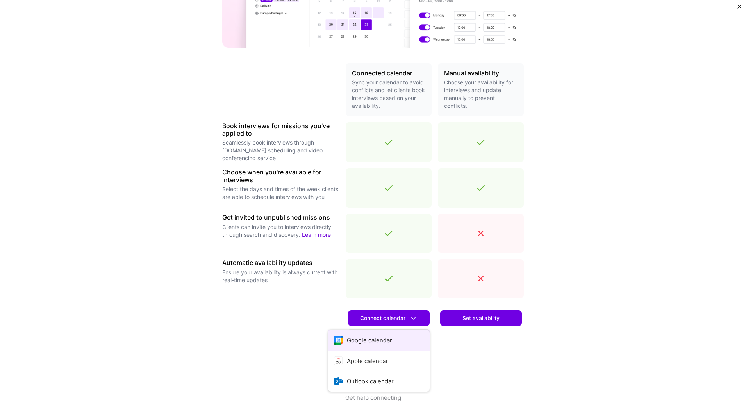
click at [387, 336] on button "Google calendar" at bounding box center [378, 339] width 101 height 21
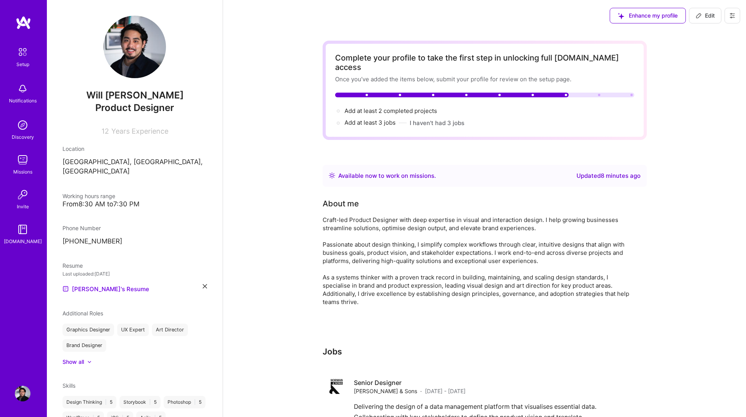
click at [666, 196] on div "Complete your profile to take the first step in unlocking full A.Team access On…" at bounding box center [484, 268] width 523 height 474
